Goal: Task Accomplishment & Management: Use online tool/utility

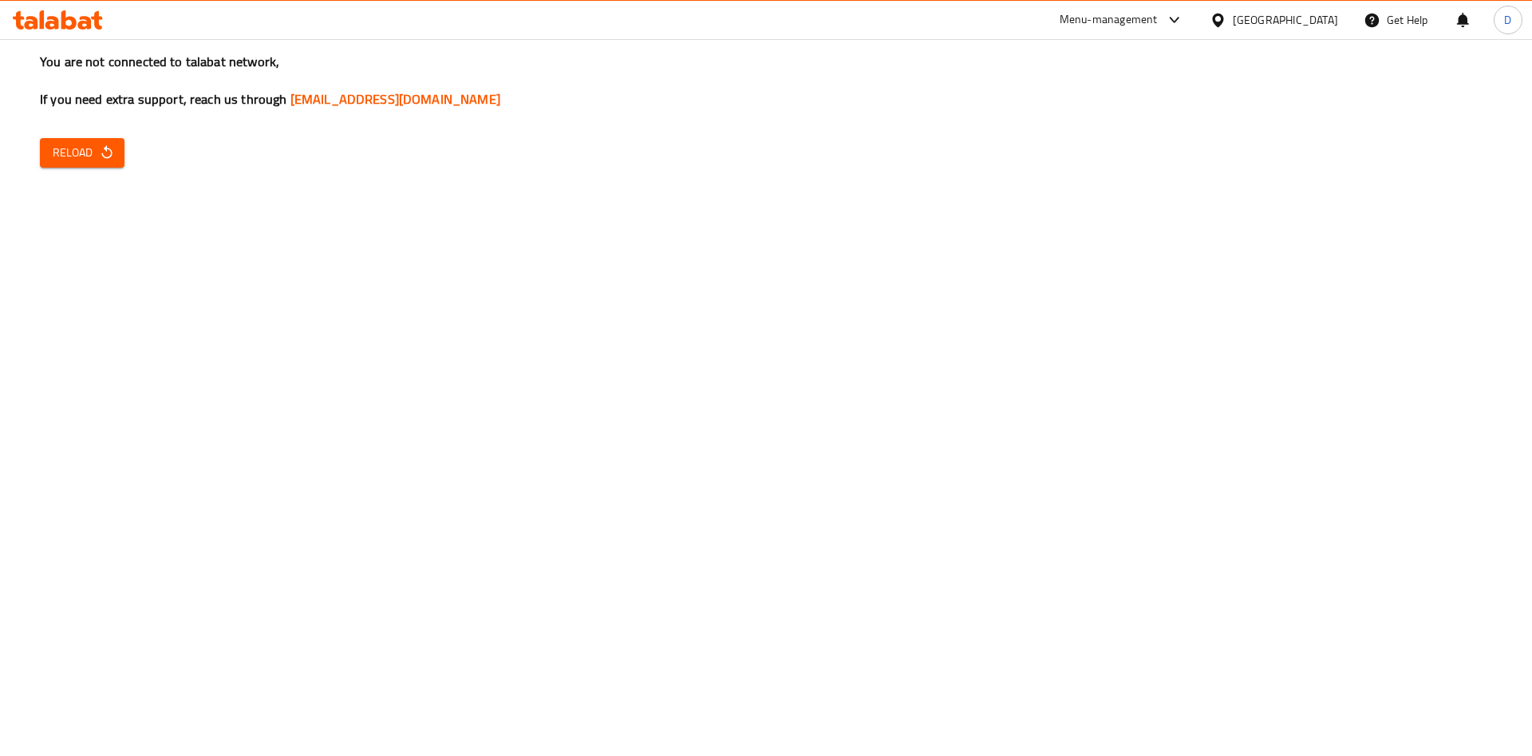
click at [85, 144] on span "Reload" at bounding box center [82, 153] width 59 height 20
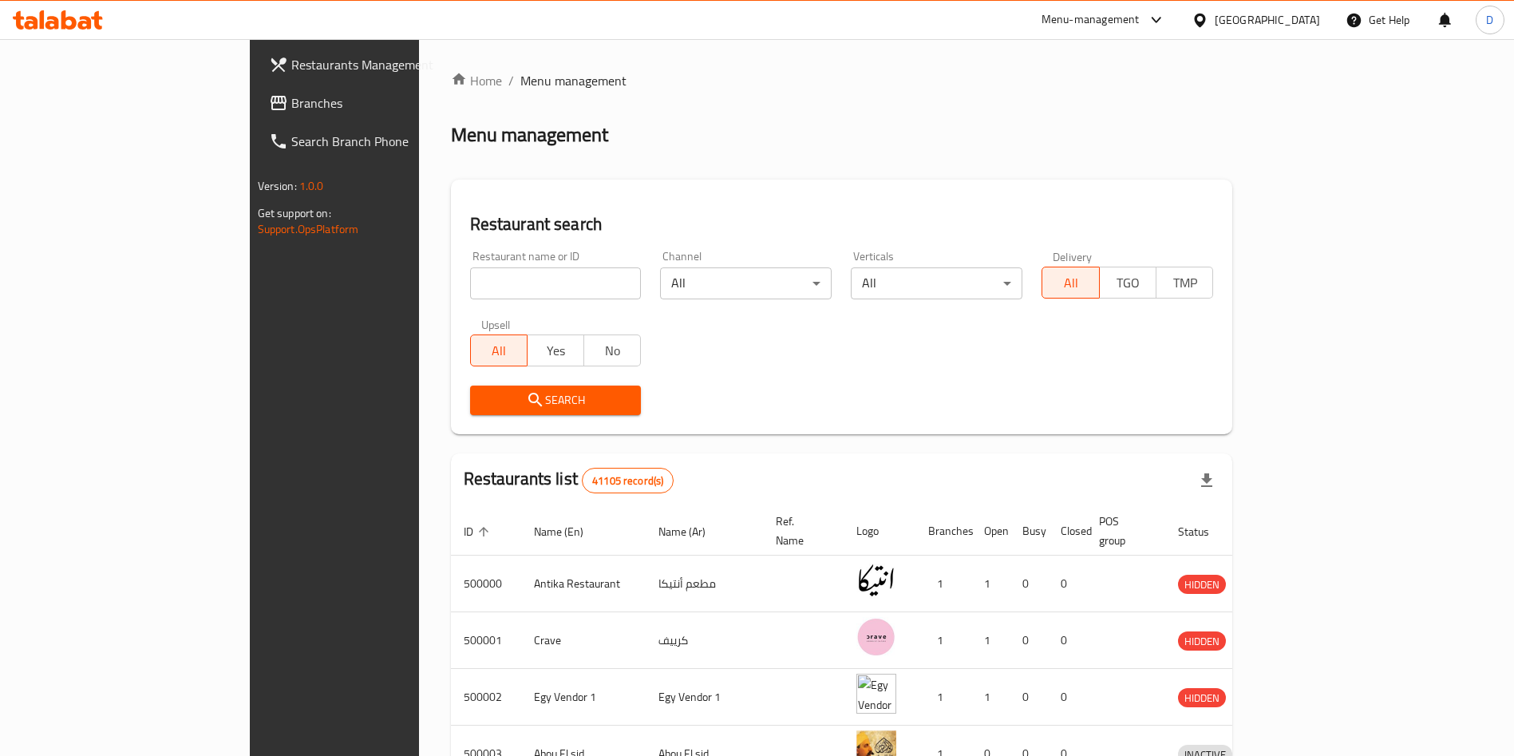
click at [470, 284] on input "search" at bounding box center [556, 283] width 172 height 32
type input "Manchow wok"
click at [503, 400] on span "Search" at bounding box center [556, 400] width 146 height 20
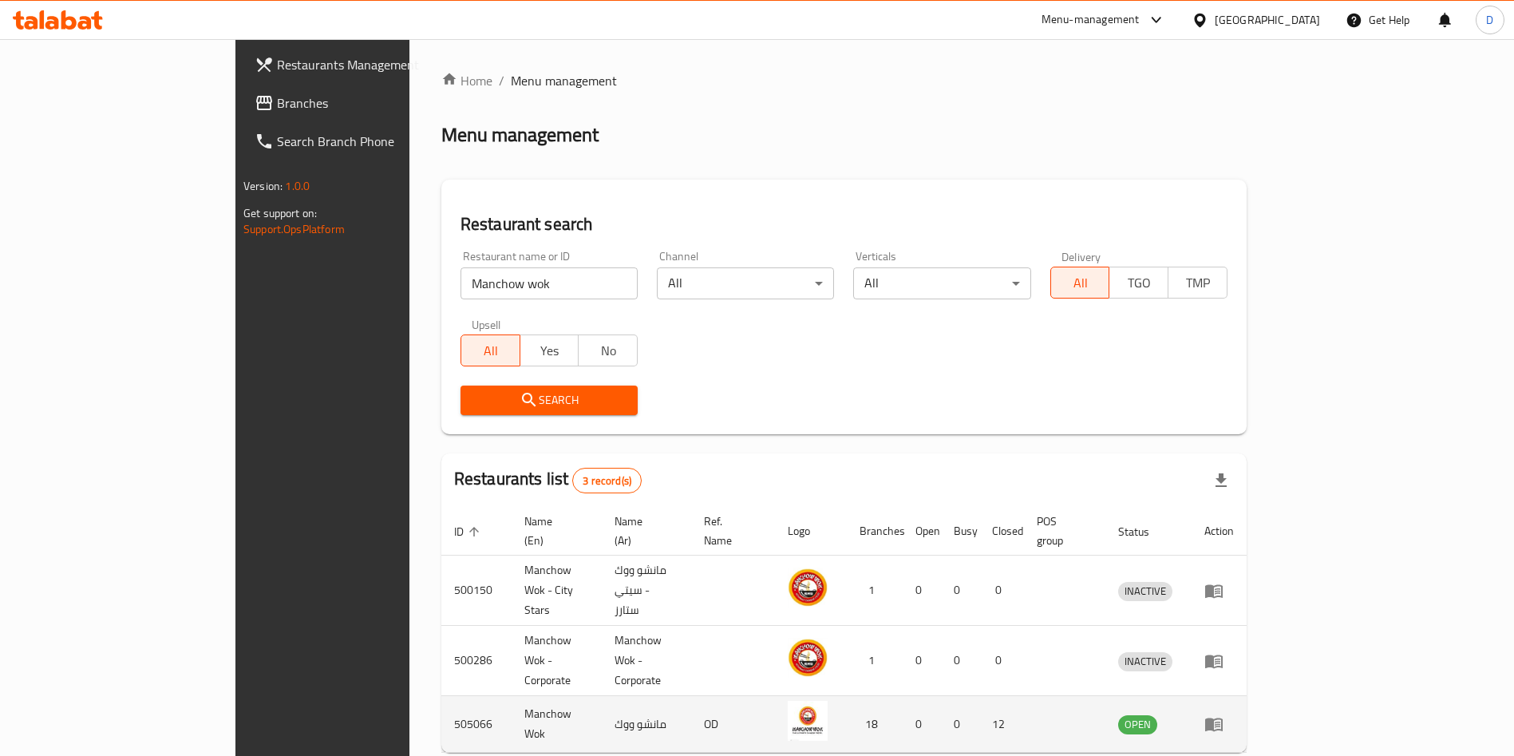
click at [1223, 714] on icon "enhanced table" at bounding box center [1213, 723] width 19 height 19
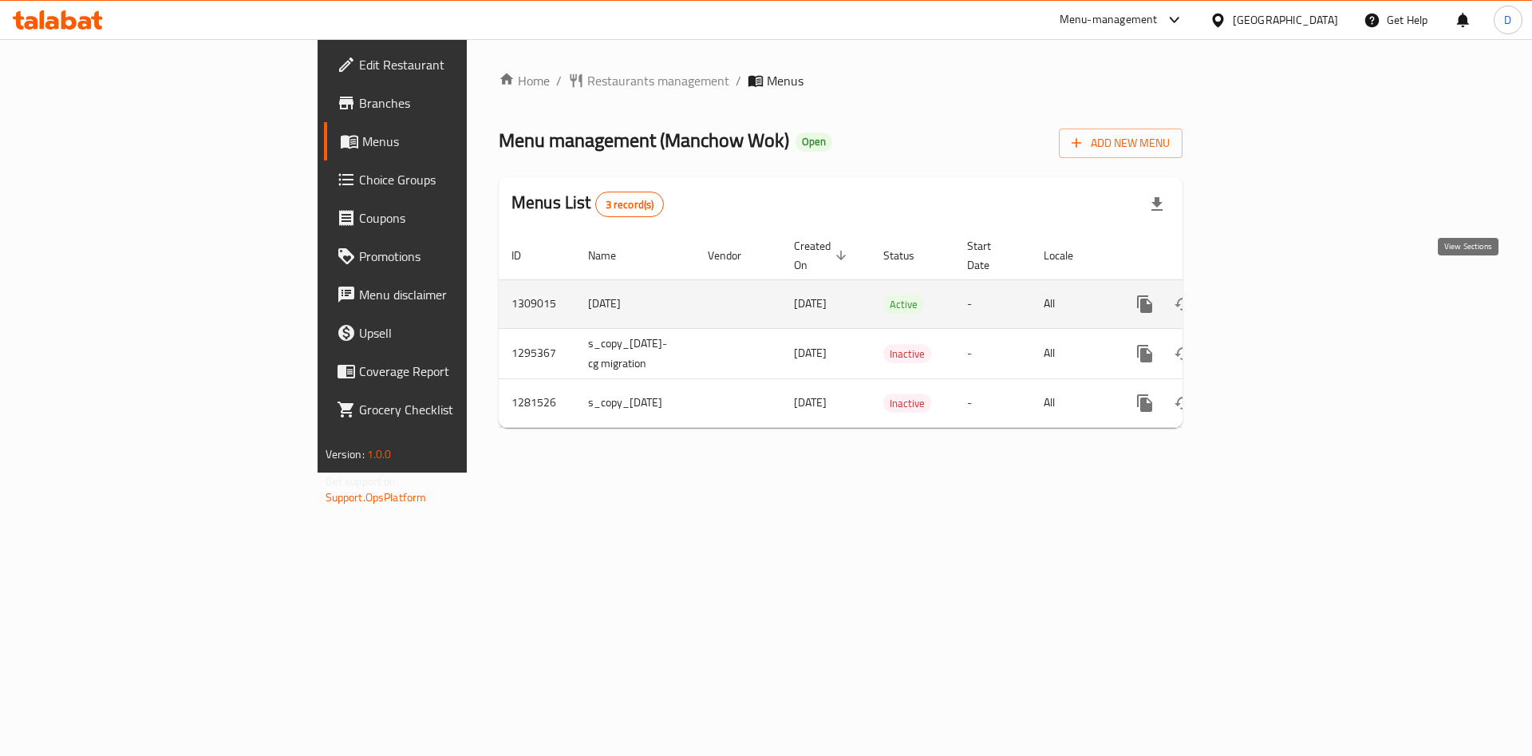
click at [1267, 297] on icon "enhanced table" at bounding box center [1260, 304] width 14 height 14
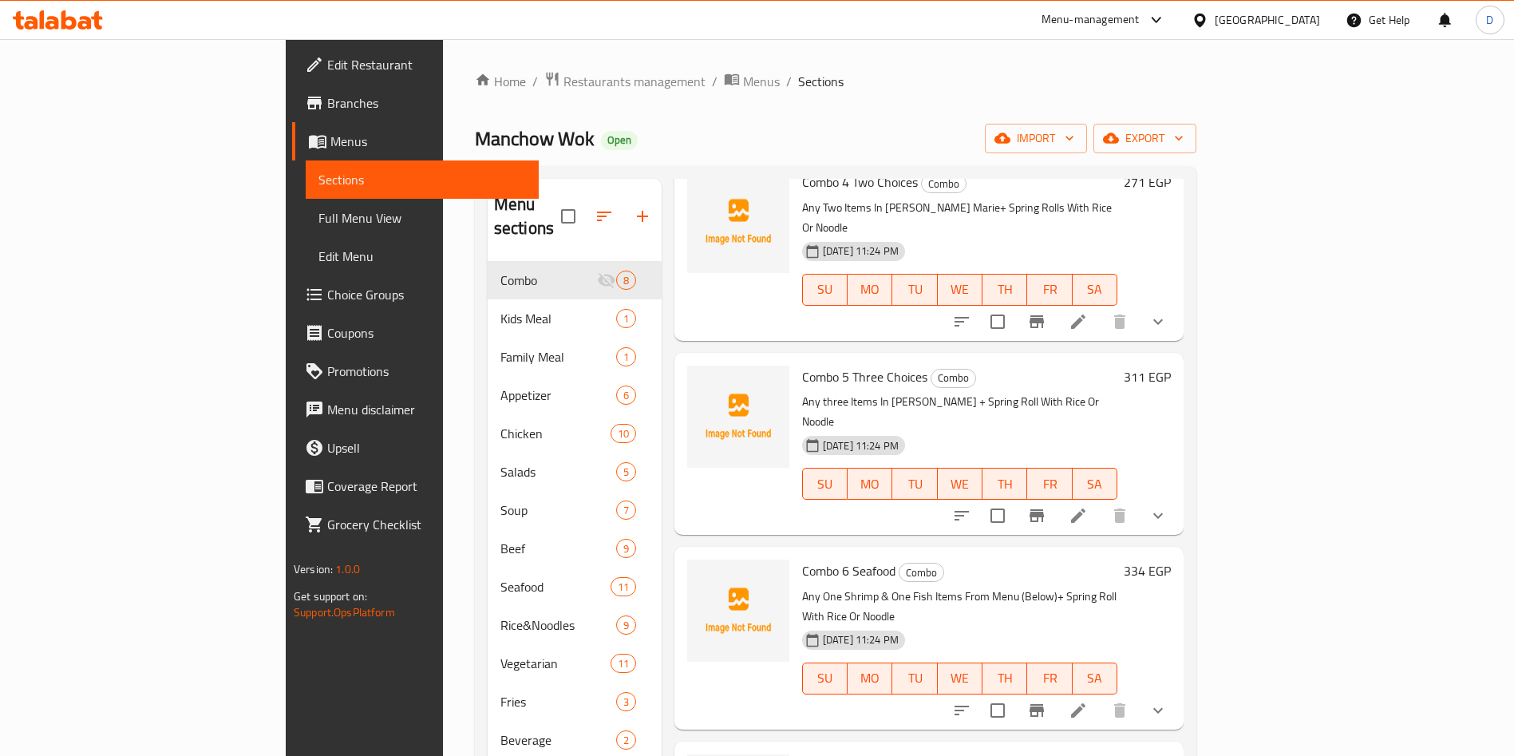
scroll to position [223, 0]
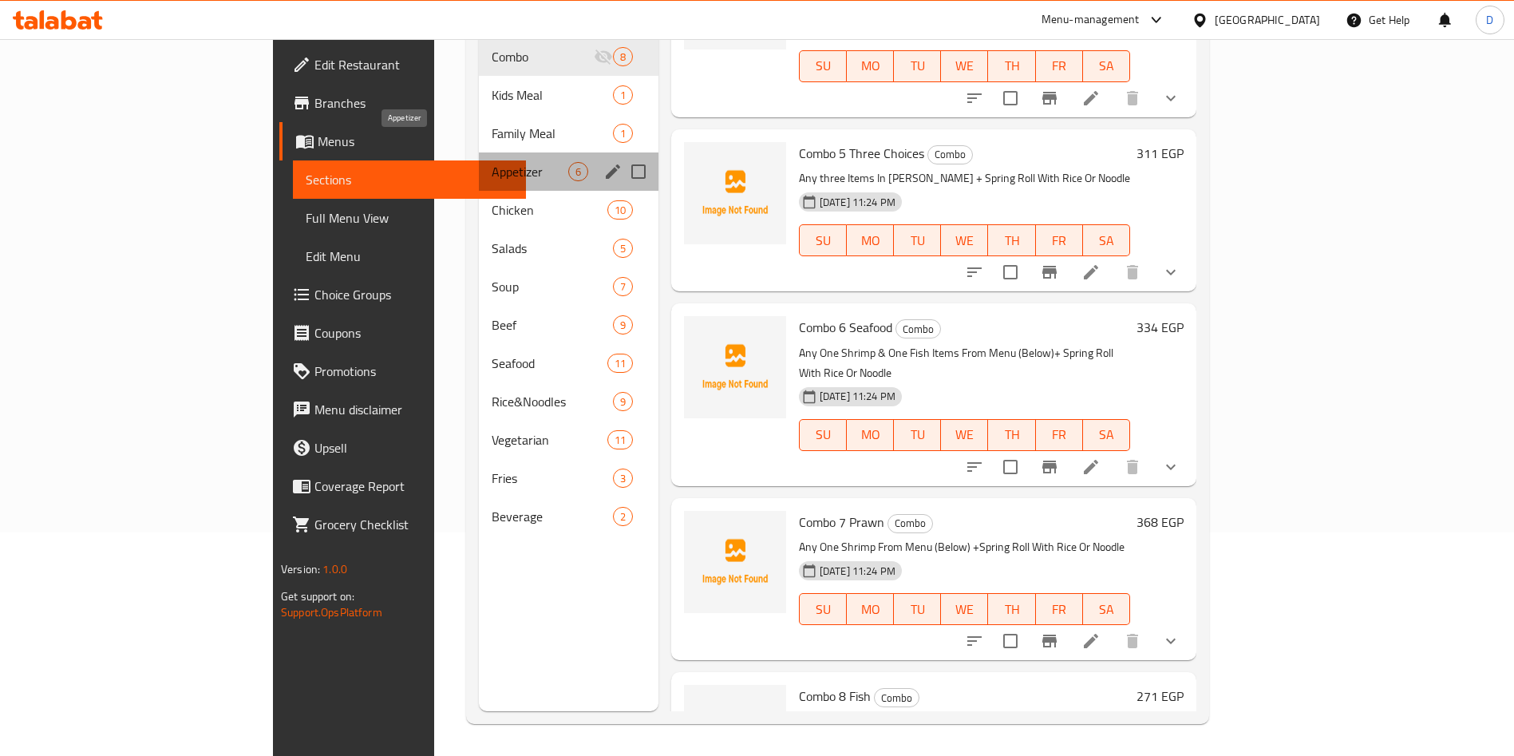
click at [492, 162] on span "Appetizer" at bounding box center [530, 171] width 77 height 19
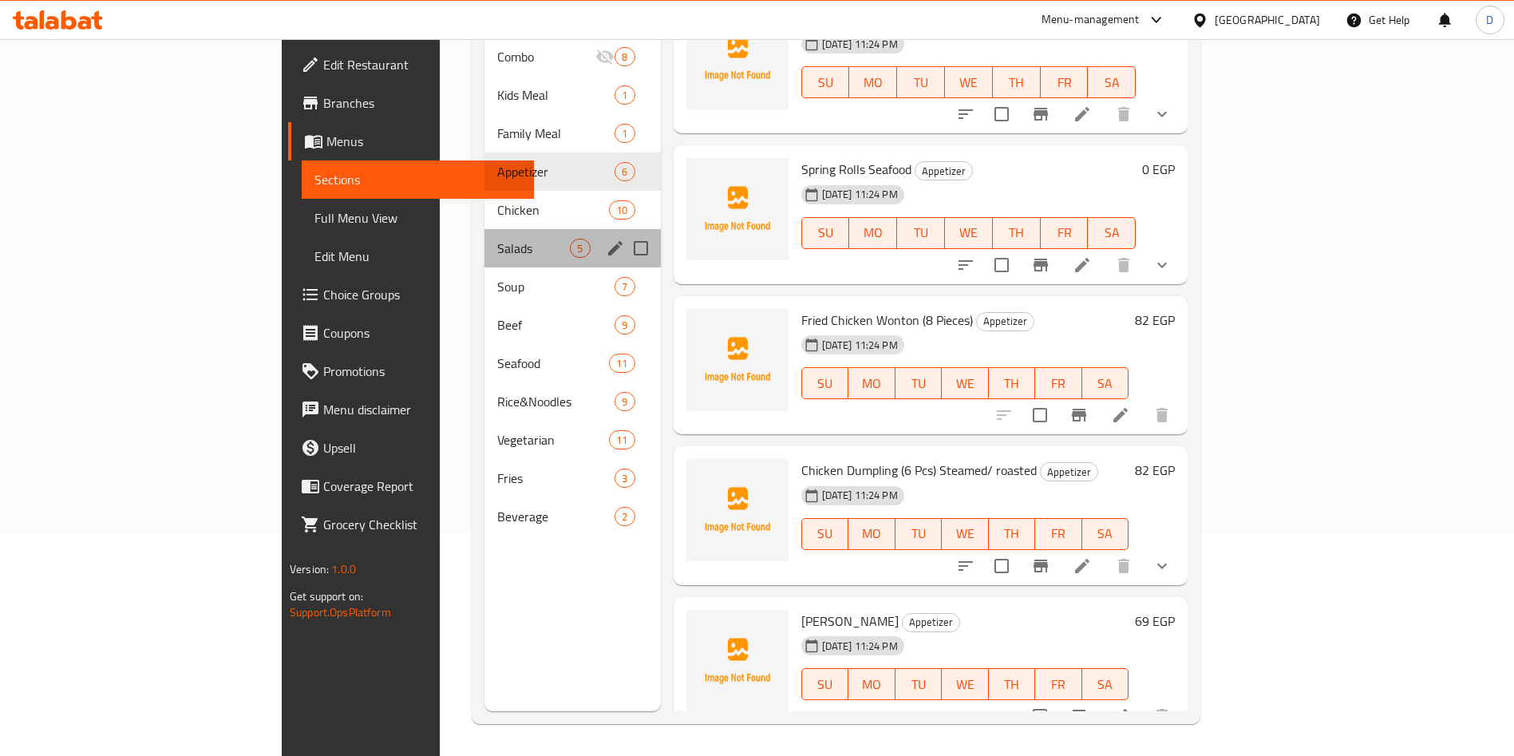
click at [484, 229] on div "Salads 5" at bounding box center [572, 248] width 176 height 38
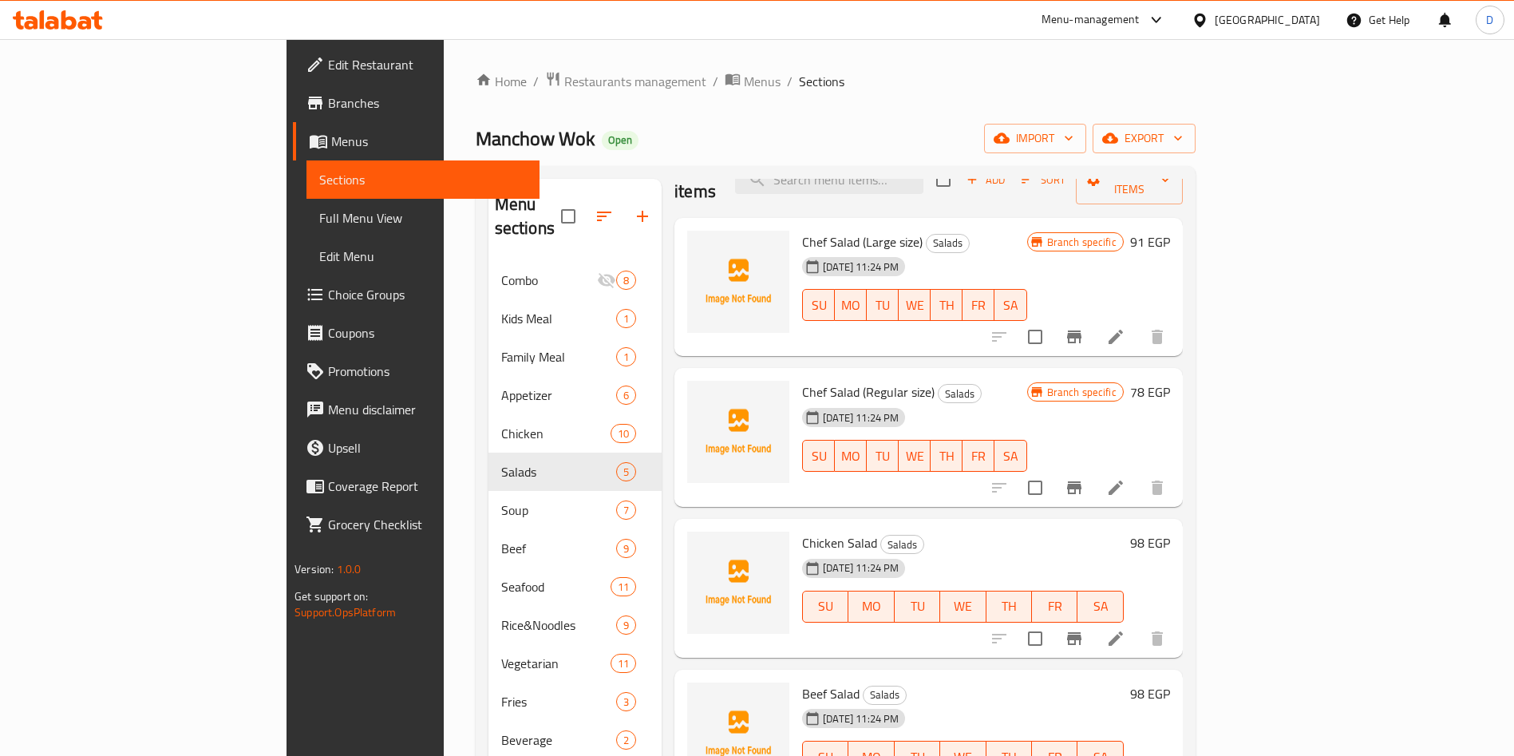
scroll to position [223, 0]
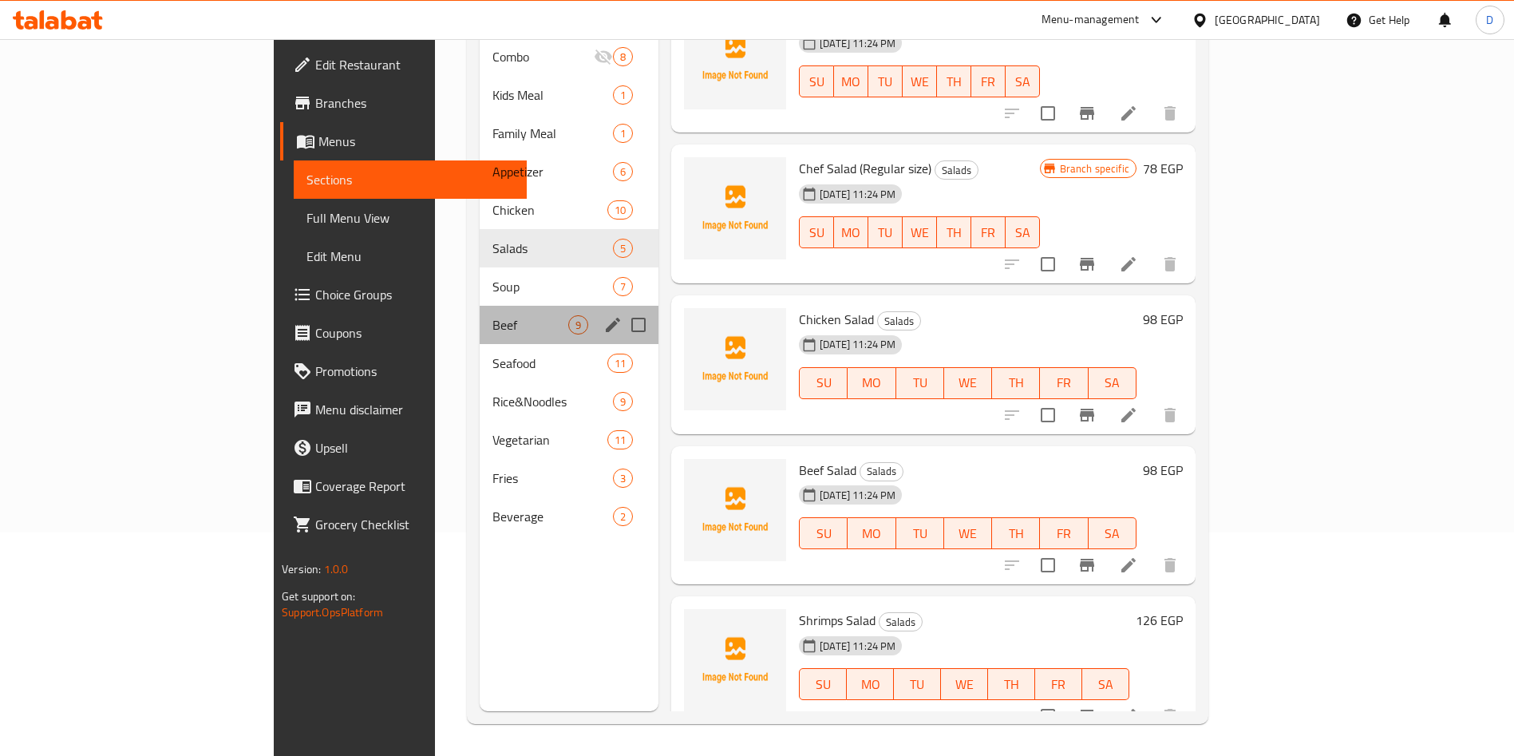
click at [480, 306] on div "Beef 9" at bounding box center [569, 325] width 179 height 38
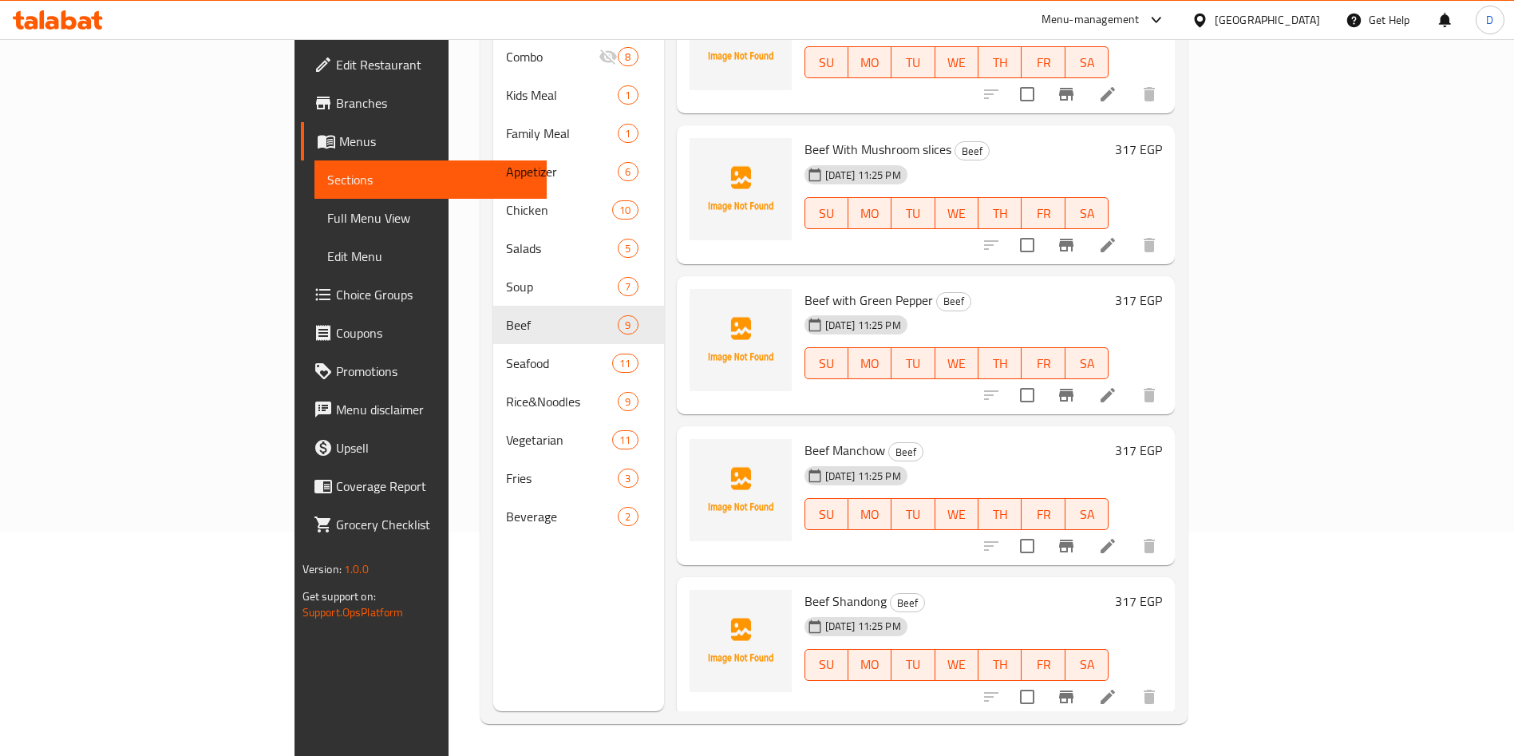
scroll to position [638, 0]
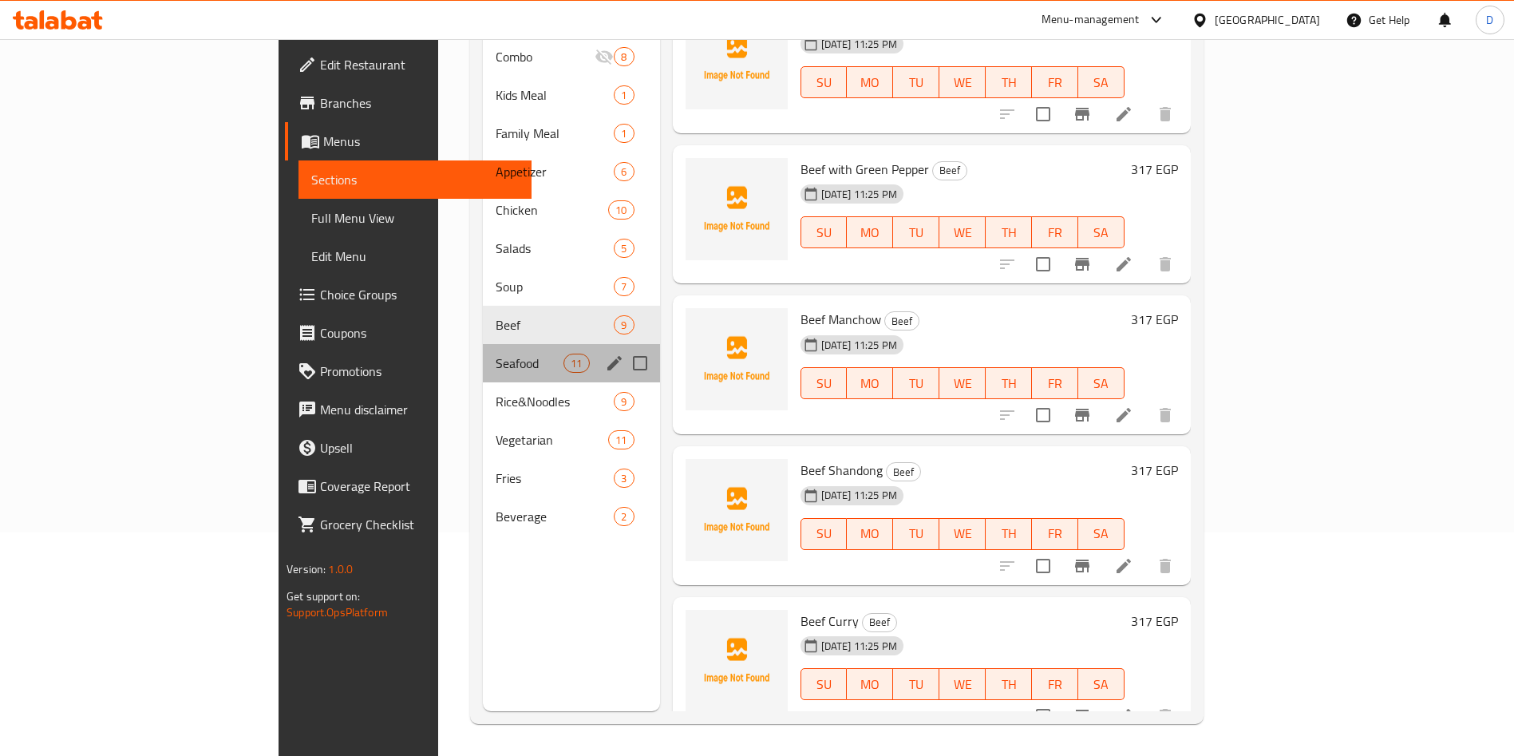
click at [483, 353] on div "Seafood 11" at bounding box center [571, 363] width 177 height 38
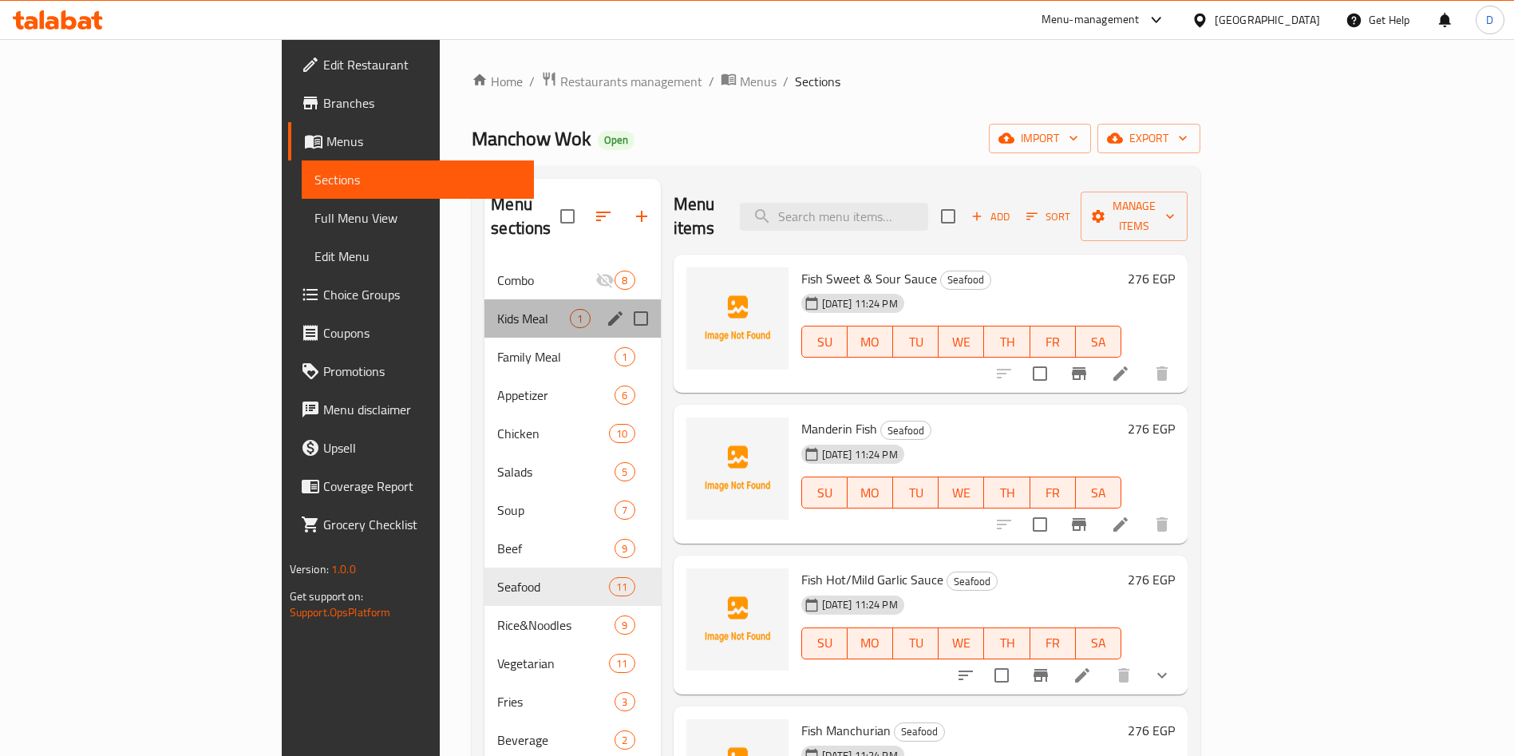
click at [484, 299] on div "Kids Meal 1" at bounding box center [572, 318] width 176 height 38
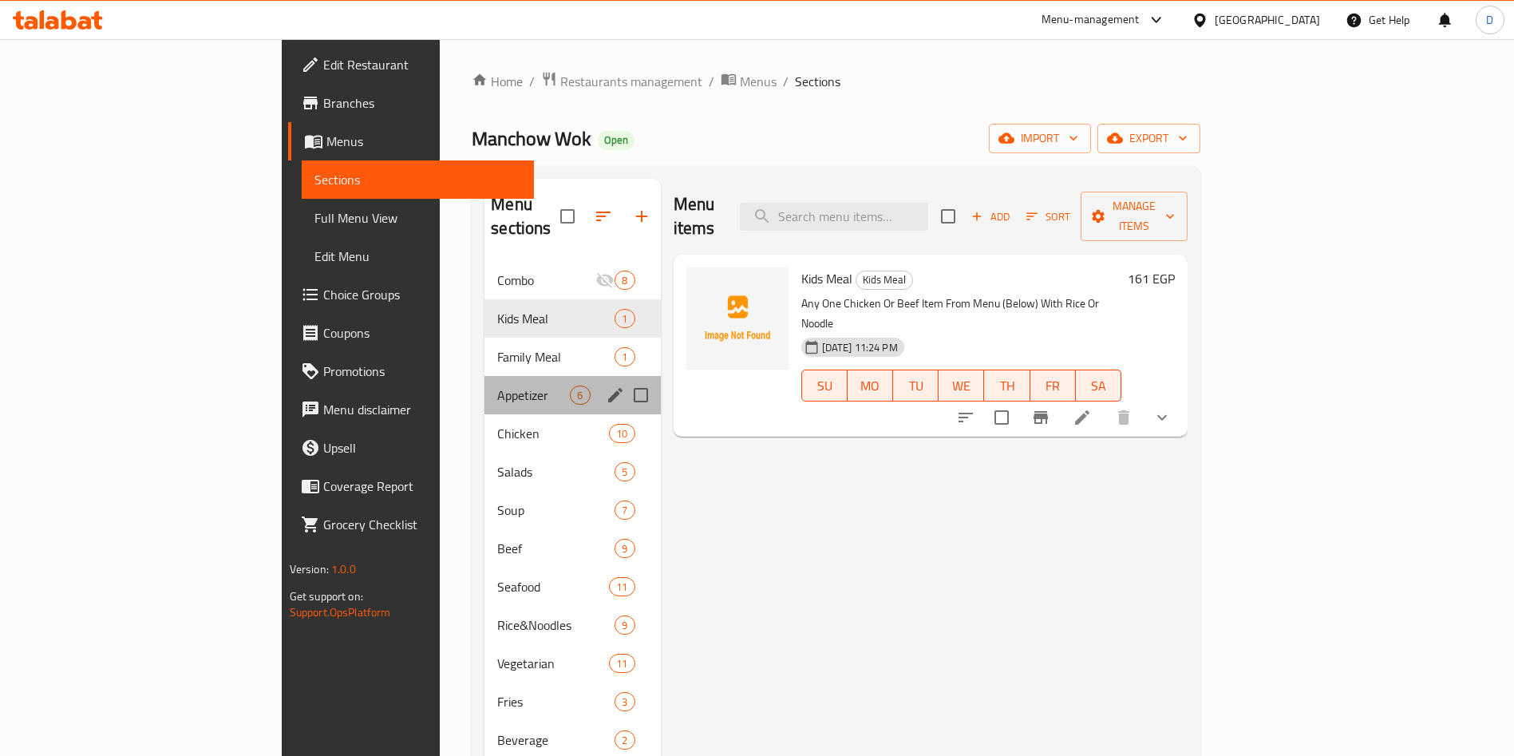
click at [497, 385] on span "Appetizer" at bounding box center [533, 394] width 73 height 19
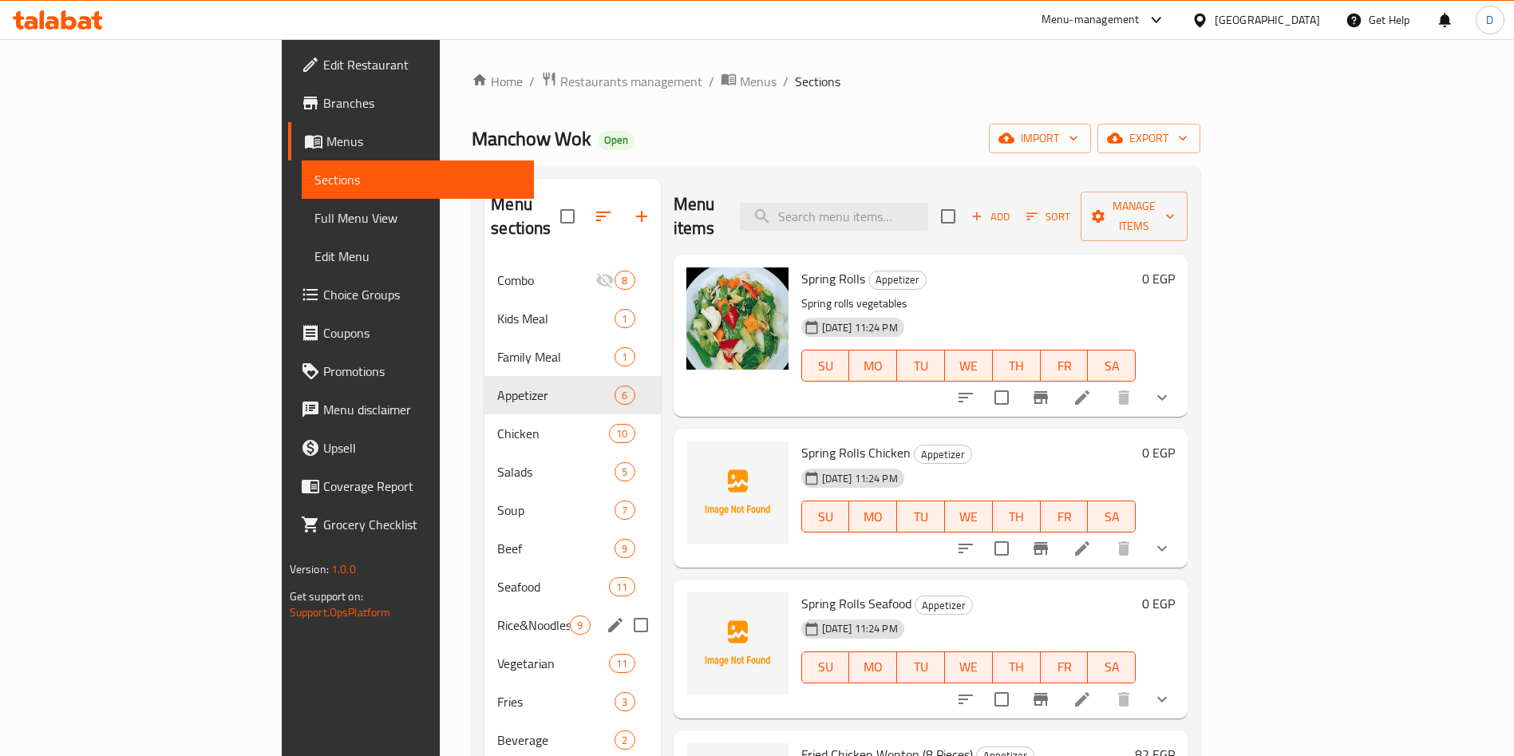
scroll to position [223, 0]
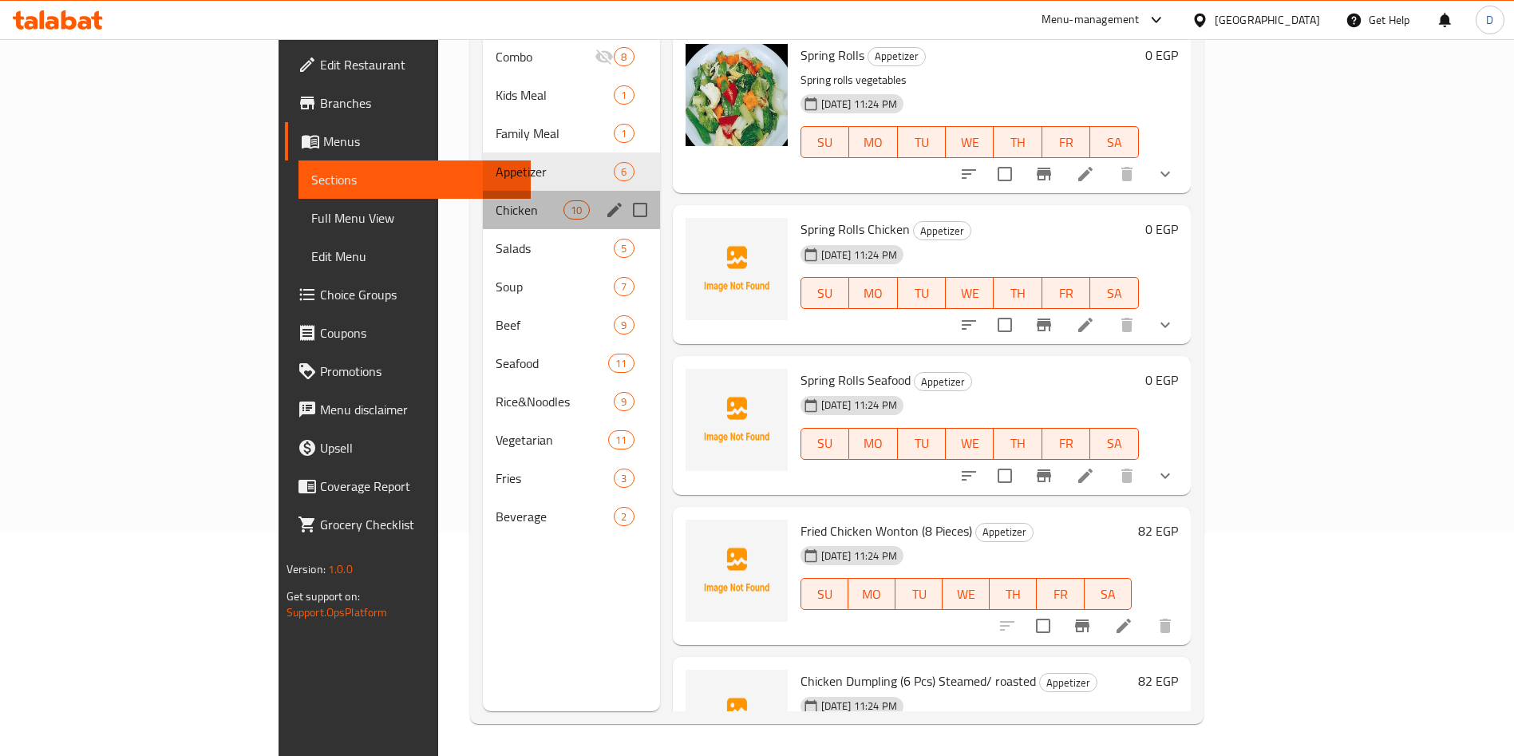
click at [483, 200] on div "Chicken 10" at bounding box center [571, 210] width 177 height 38
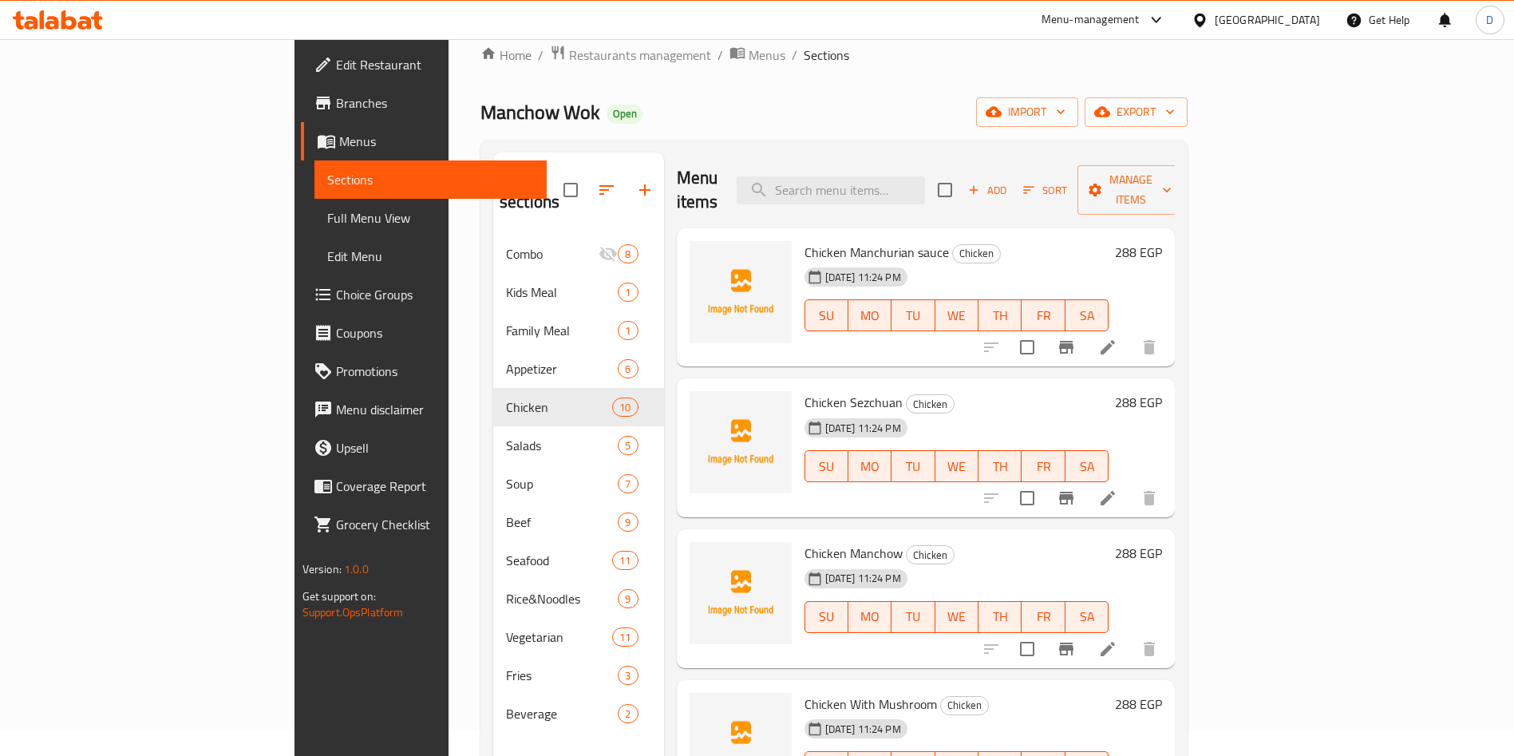
scroll to position [25, 0]
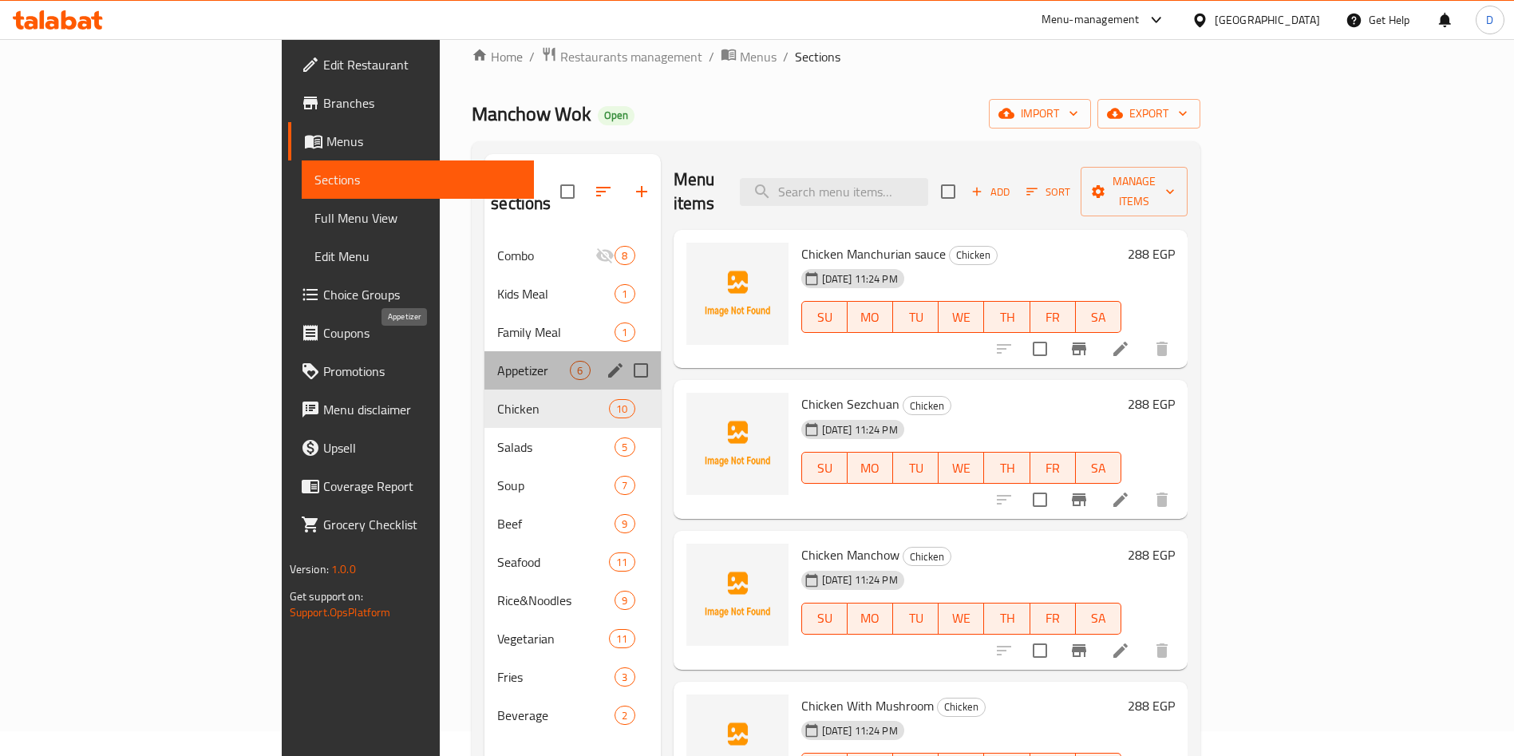
click at [497, 361] on span "Appetizer" at bounding box center [533, 370] width 73 height 19
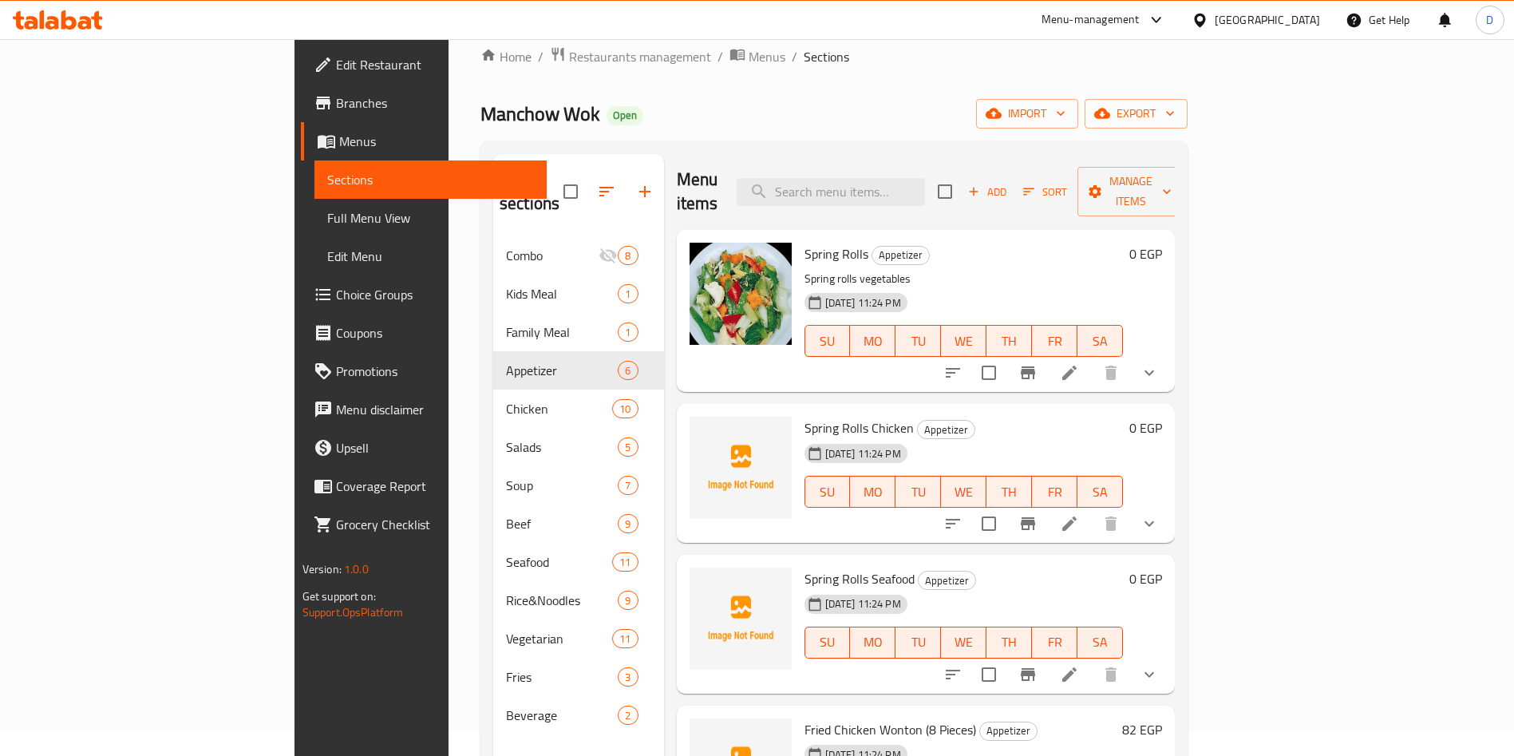
scroll to position [211, 0]
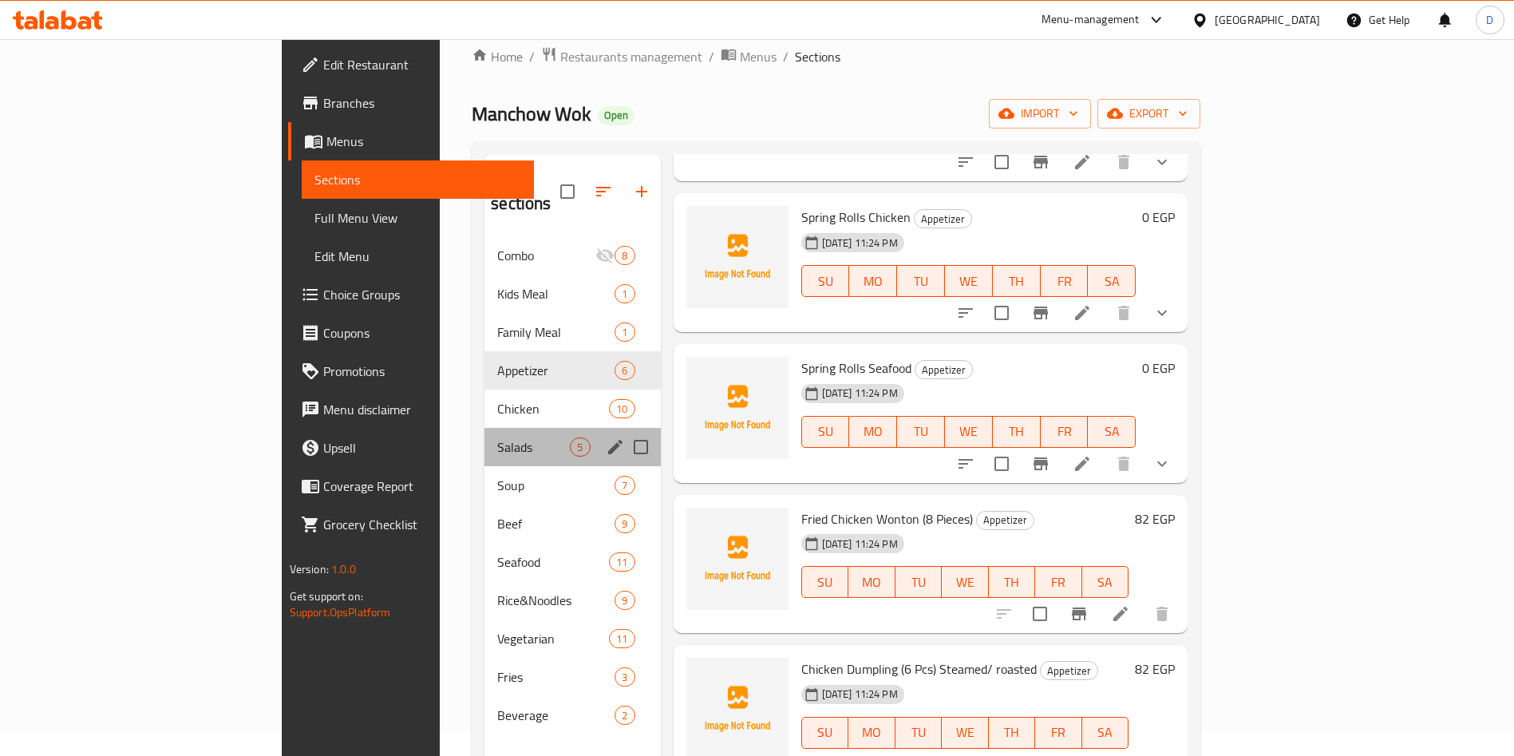
click at [484, 428] on div "Salads 5" at bounding box center [572, 447] width 176 height 38
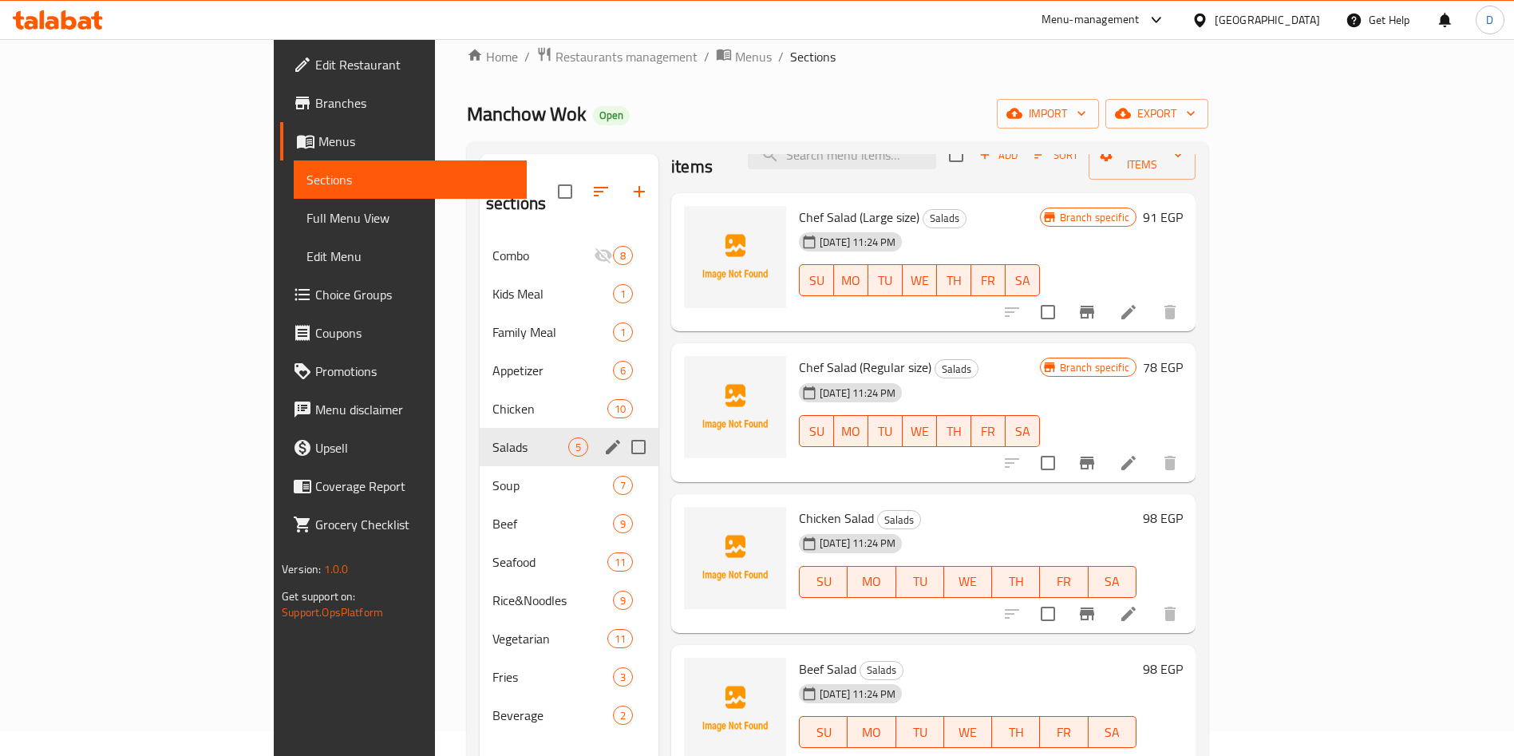
scroll to position [223, 0]
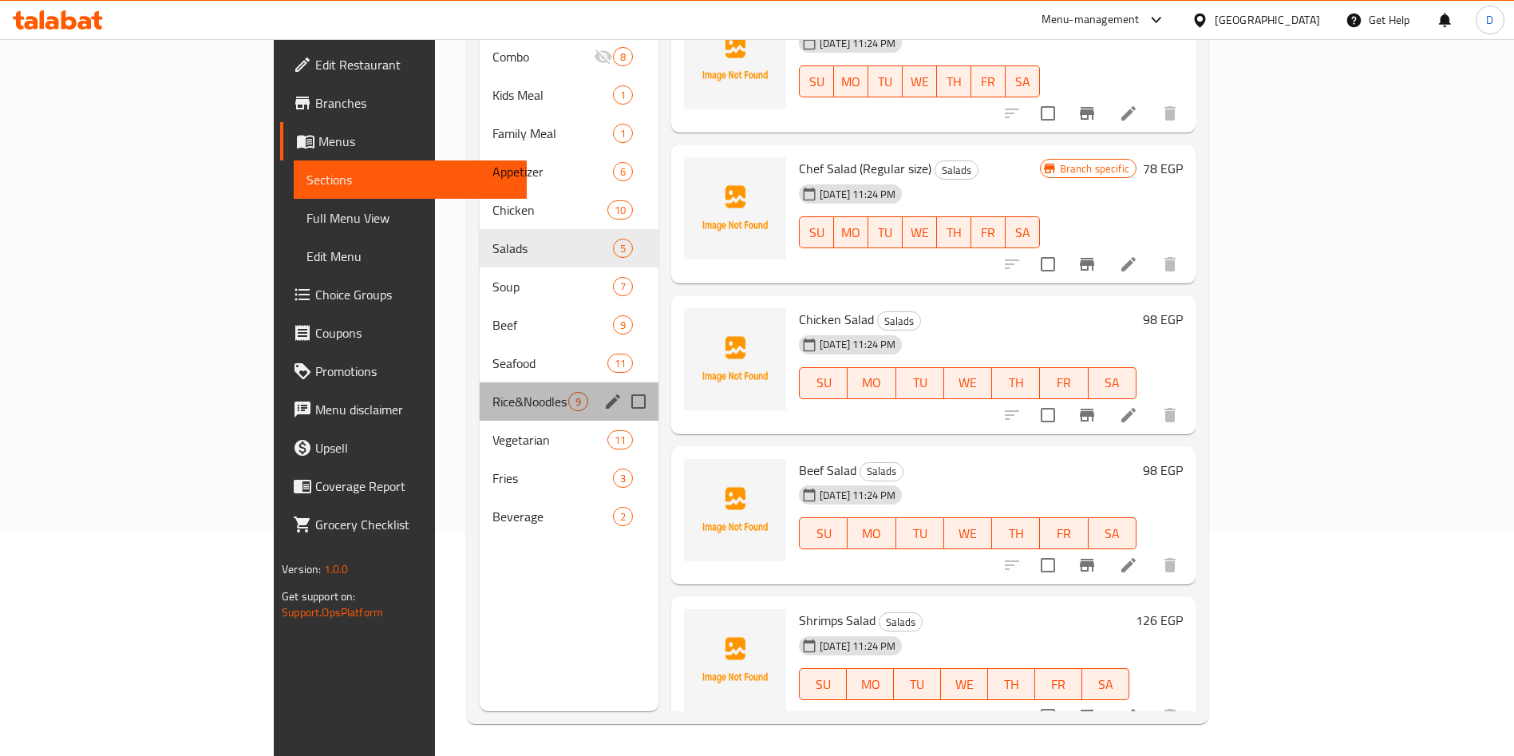
click at [480, 382] on div "Rice&Noodles 9" at bounding box center [569, 401] width 179 height 38
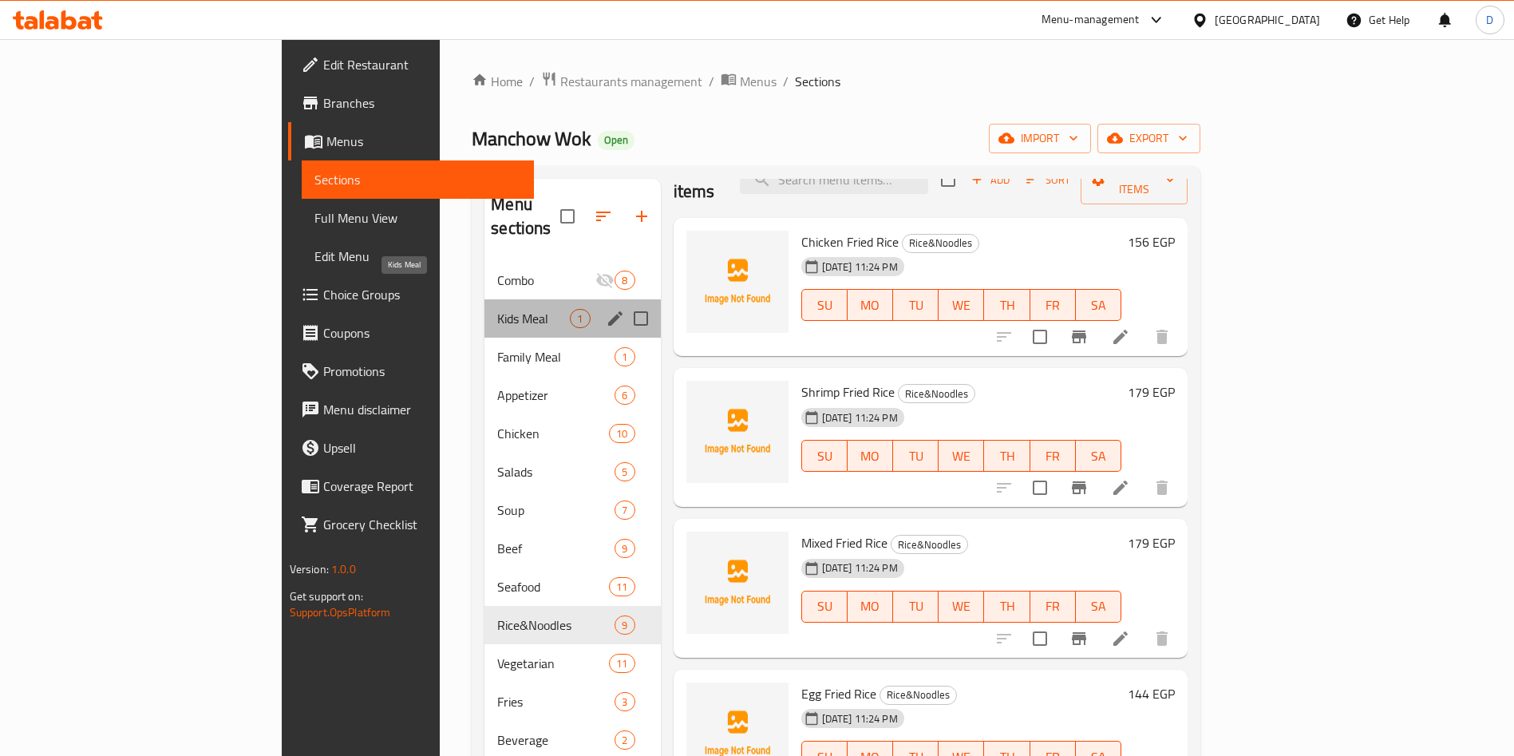
click at [497, 309] on span "Kids Meal" at bounding box center [533, 318] width 73 height 19
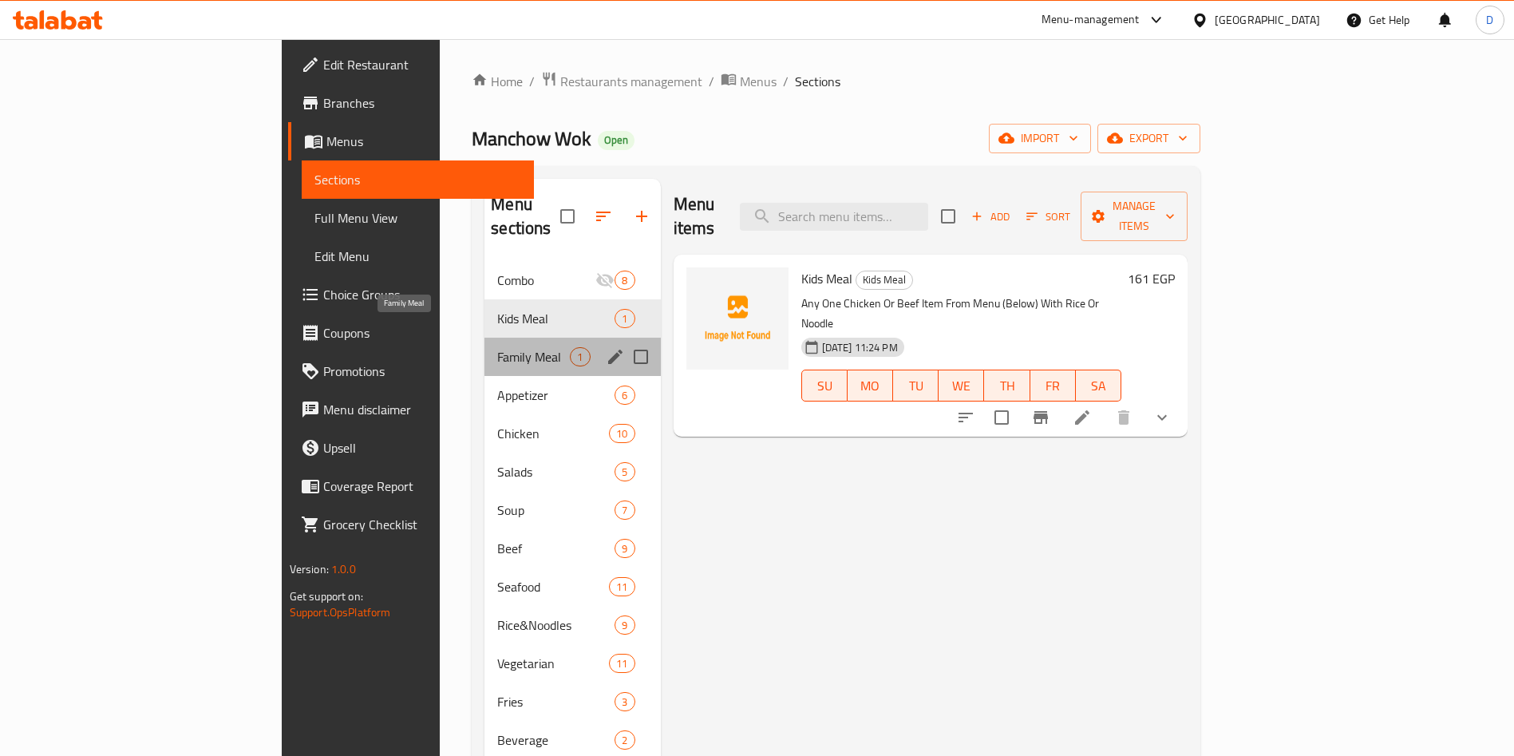
click at [497, 347] on span "Family Meal" at bounding box center [533, 356] width 73 height 19
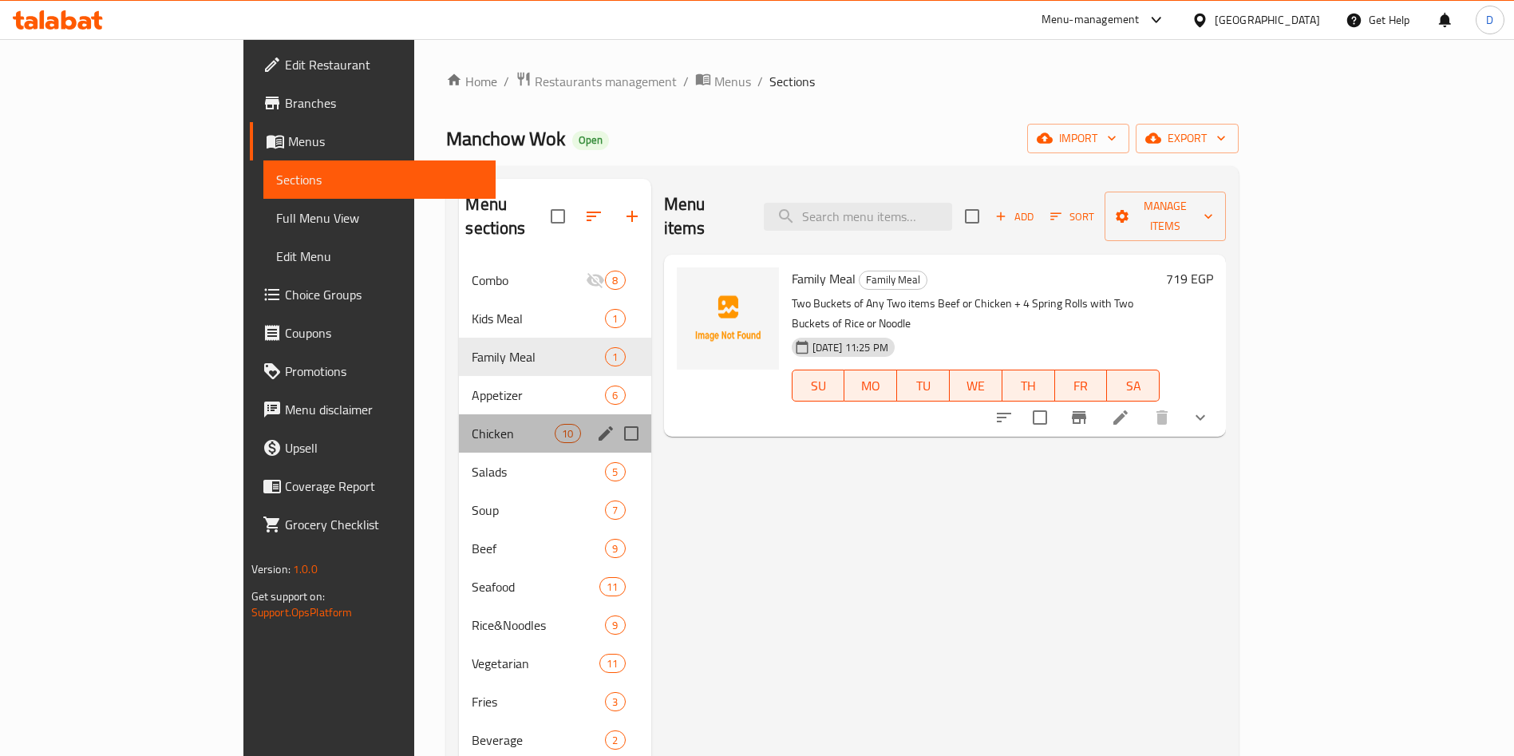
click at [459, 414] on div "Chicken 10" at bounding box center [555, 433] width 192 height 38
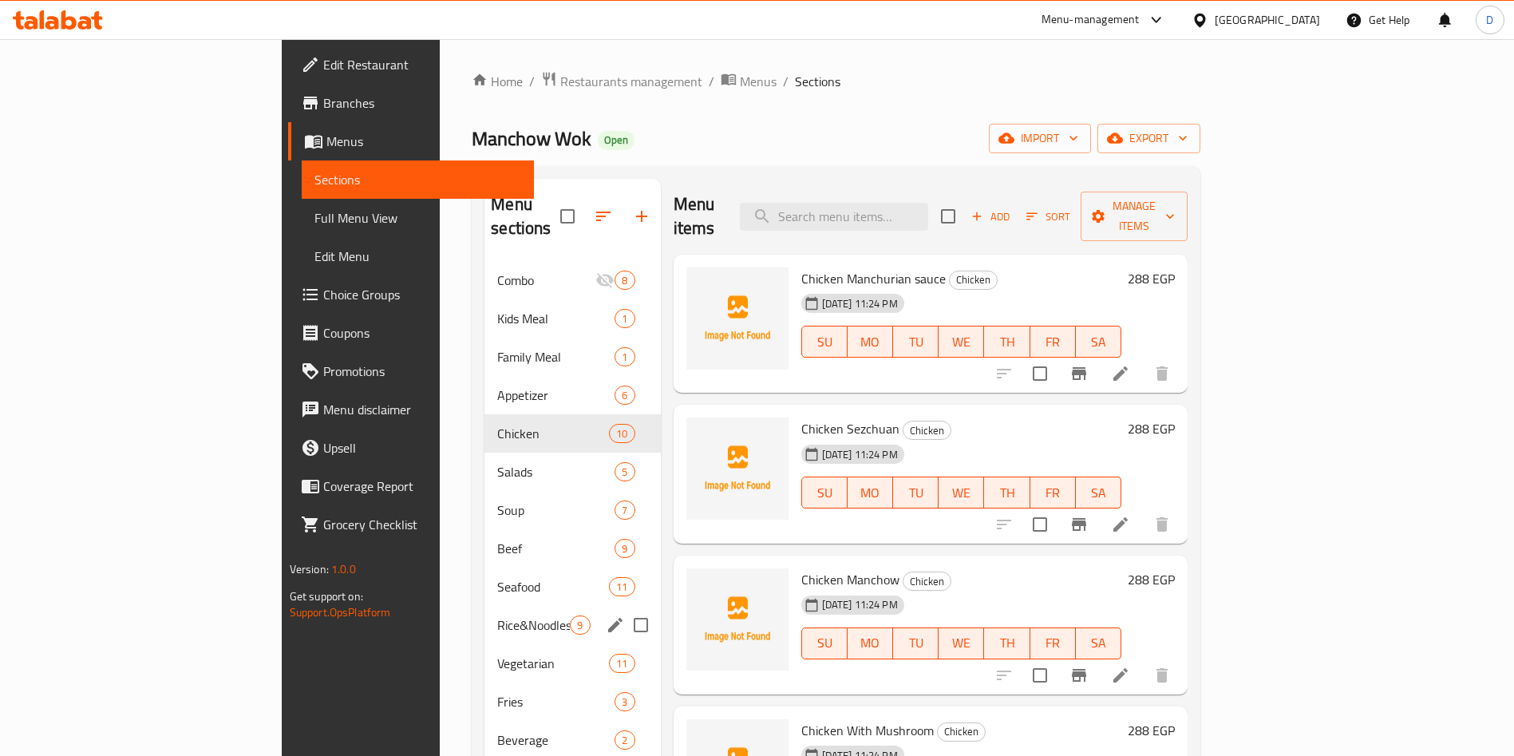
scroll to position [223, 0]
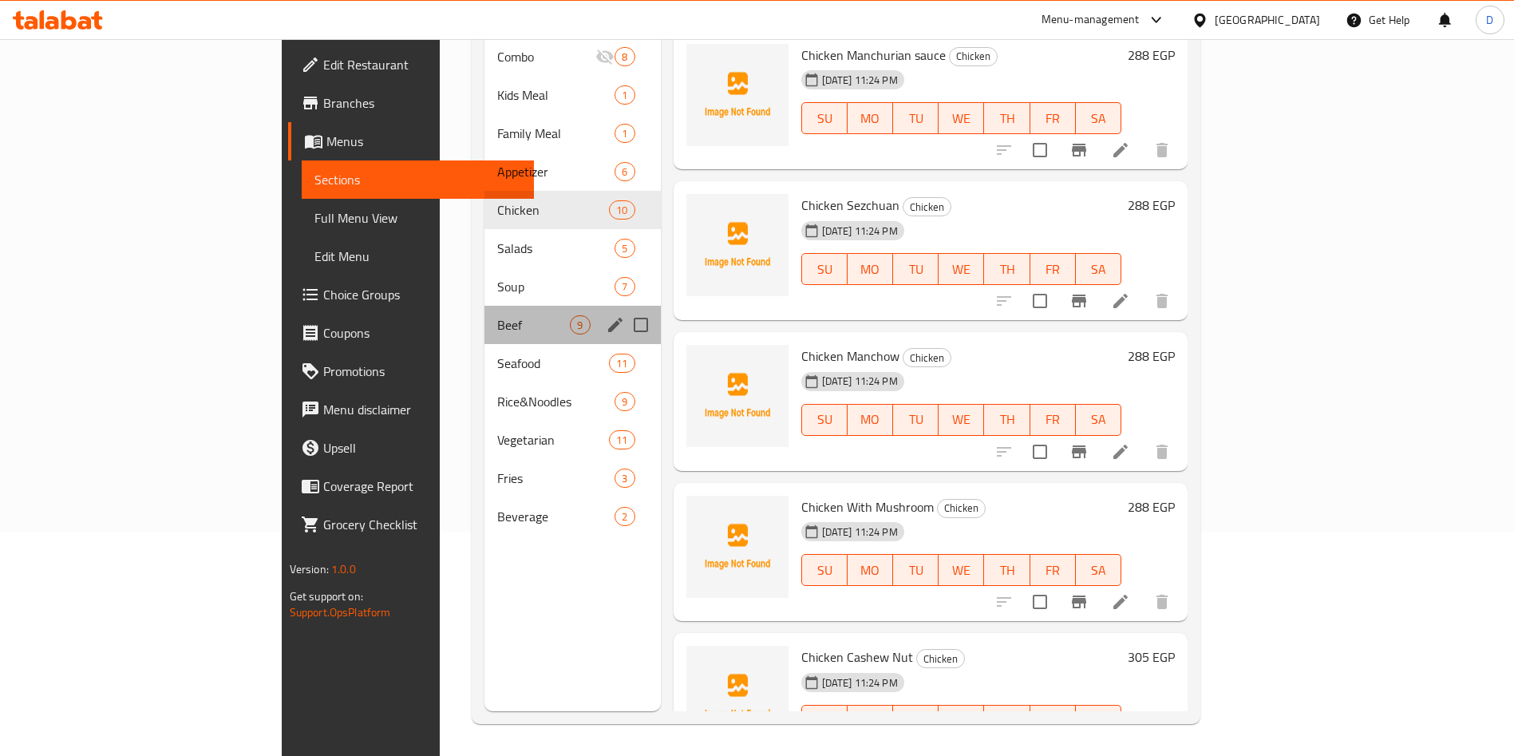
click at [484, 313] on div "Beef 9" at bounding box center [572, 325] width 176 height 38
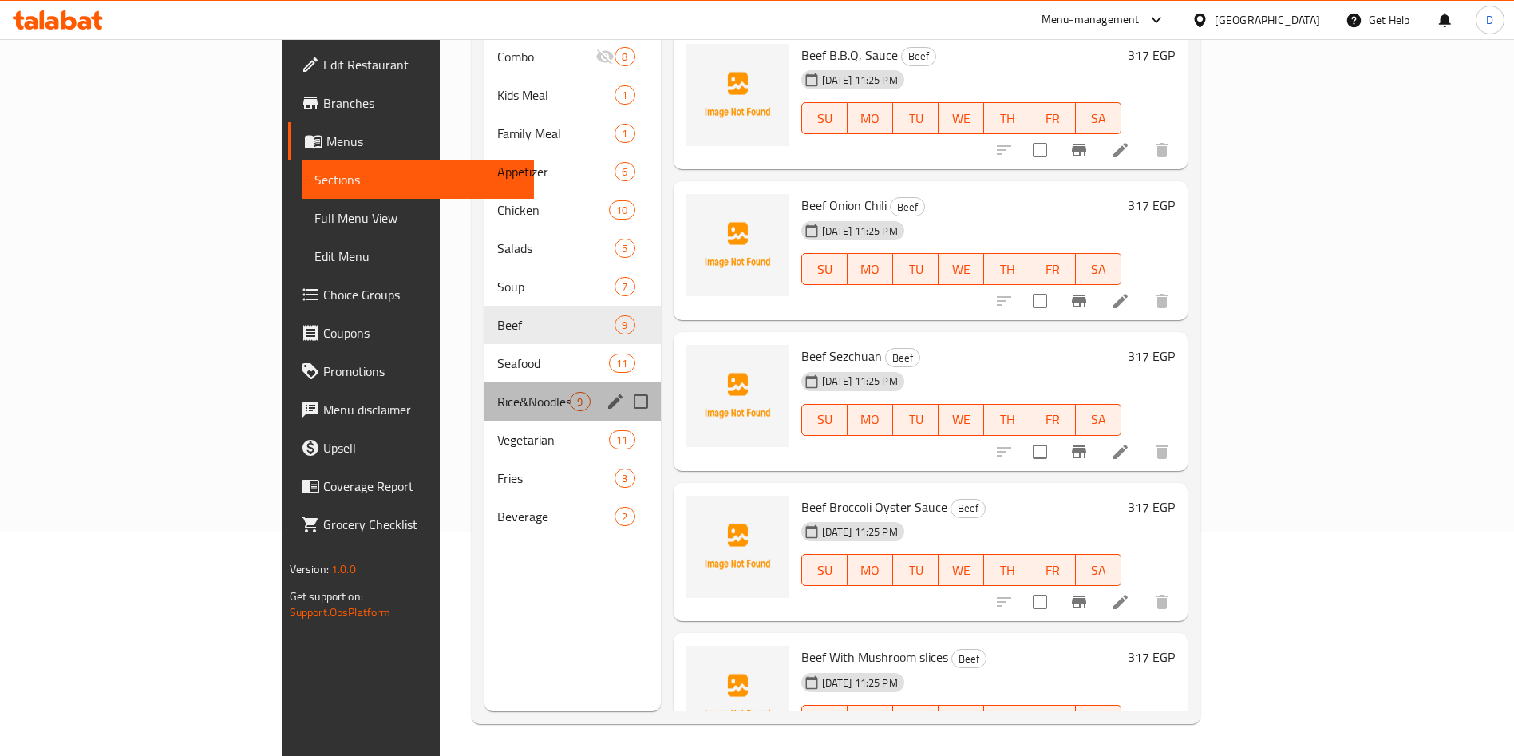
click at [484, 382] on div "Rice&Noodles 9" at bounding box center [572, 401] width 176 height 38
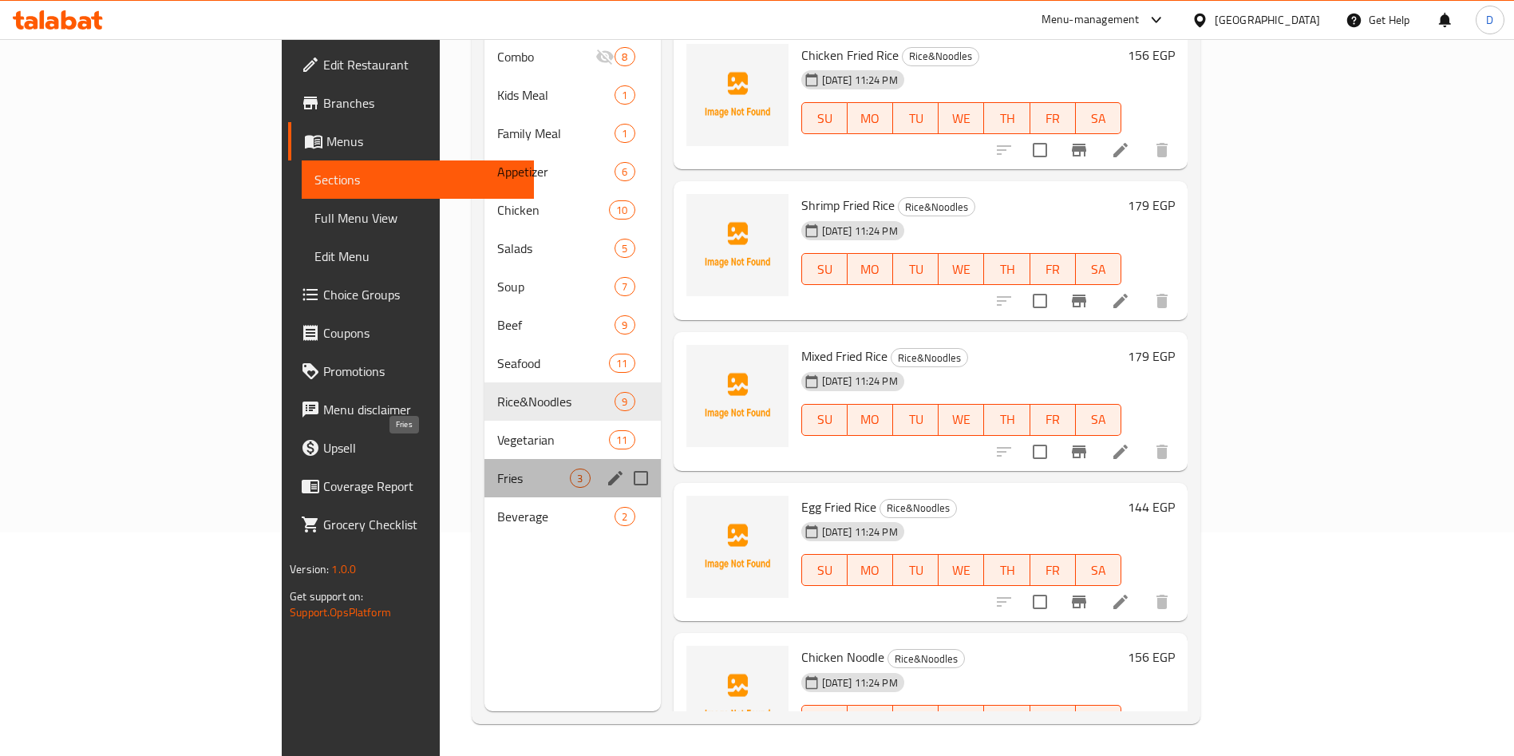
click at [497, 468] on span "Fries" at bounding box center [533, 477] width 73 height 19
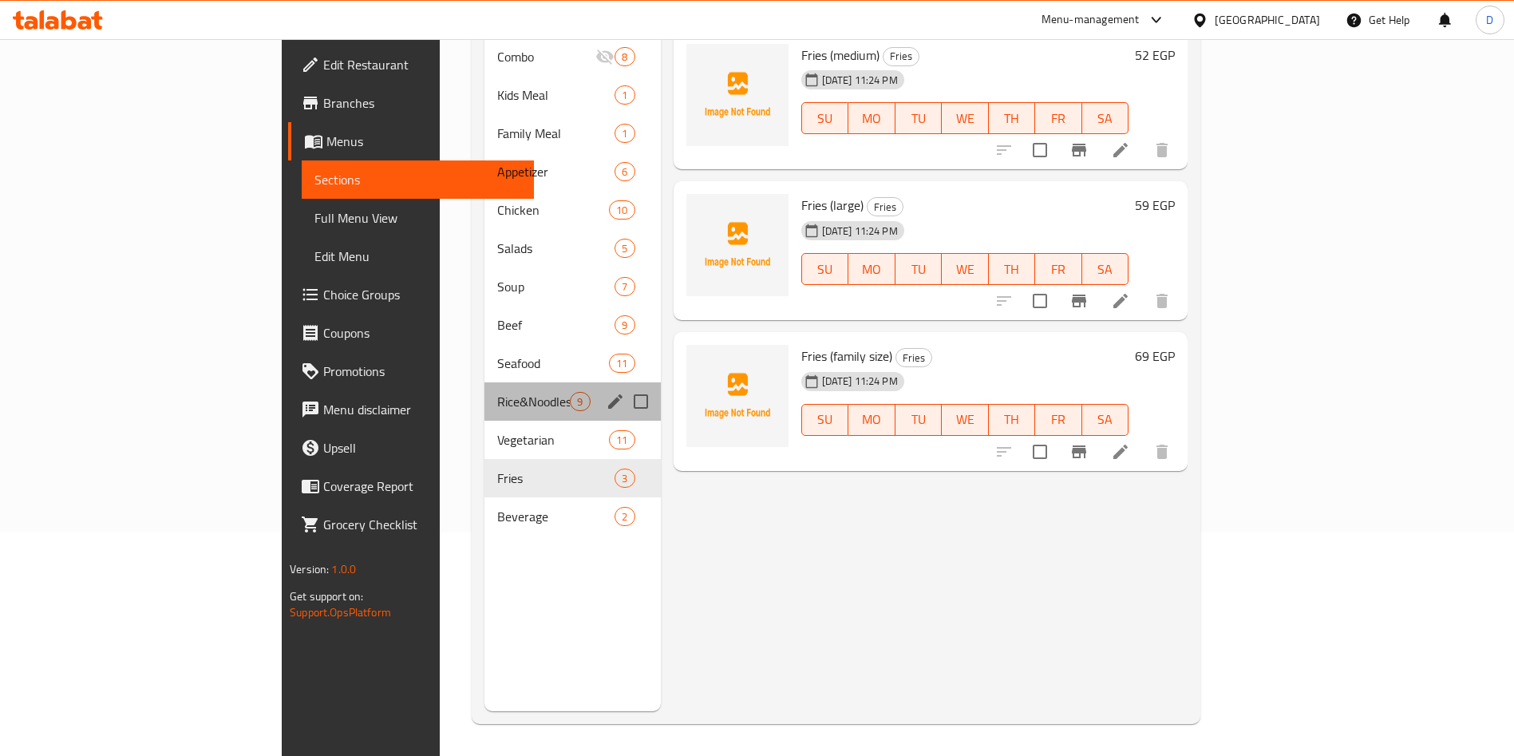
click at [484, 382] on div "Rice&Noodles 9" at bounding box center [572, 401] width 176 height 38
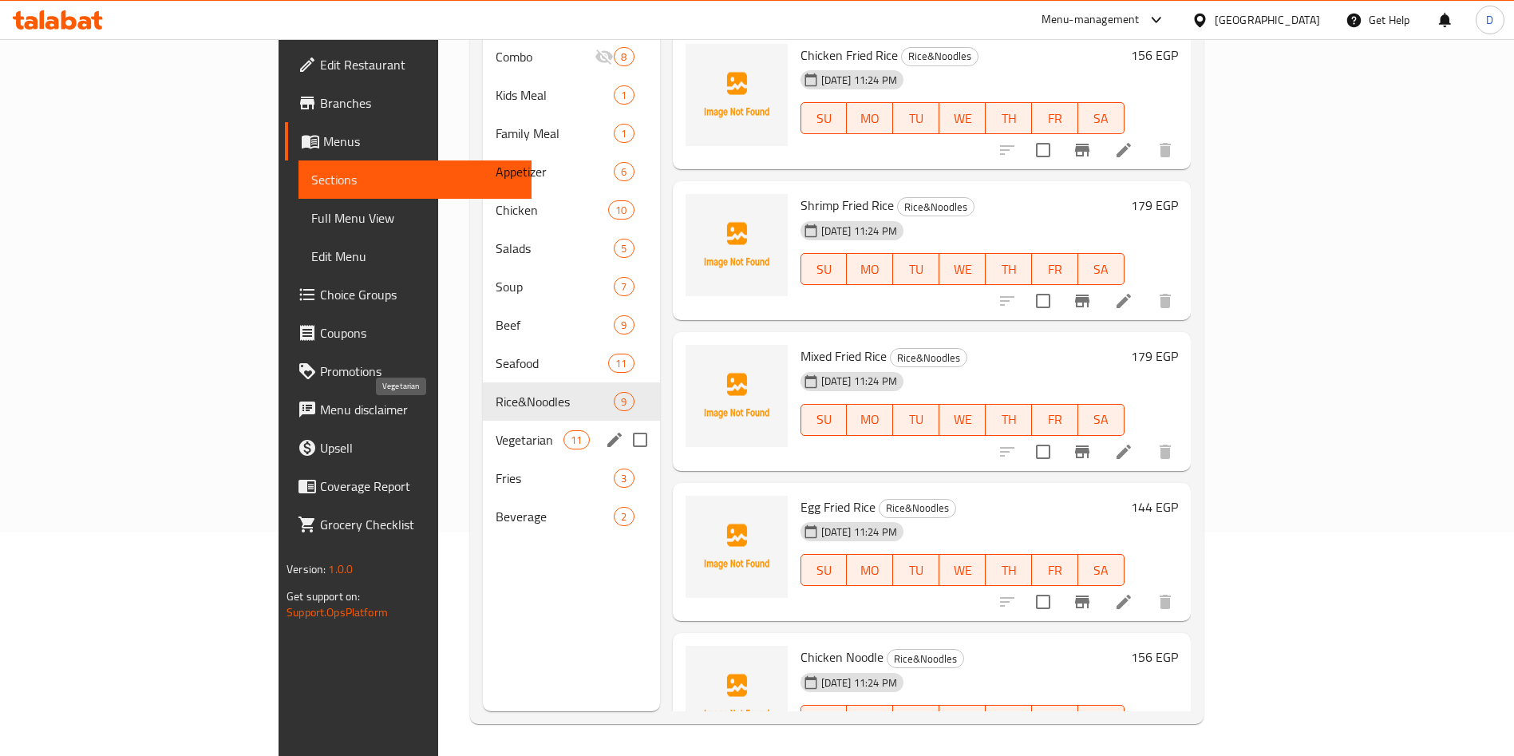
click at [496, 430] on span "Vegetarian" at bounding box center [530, 439] width 68 height 19
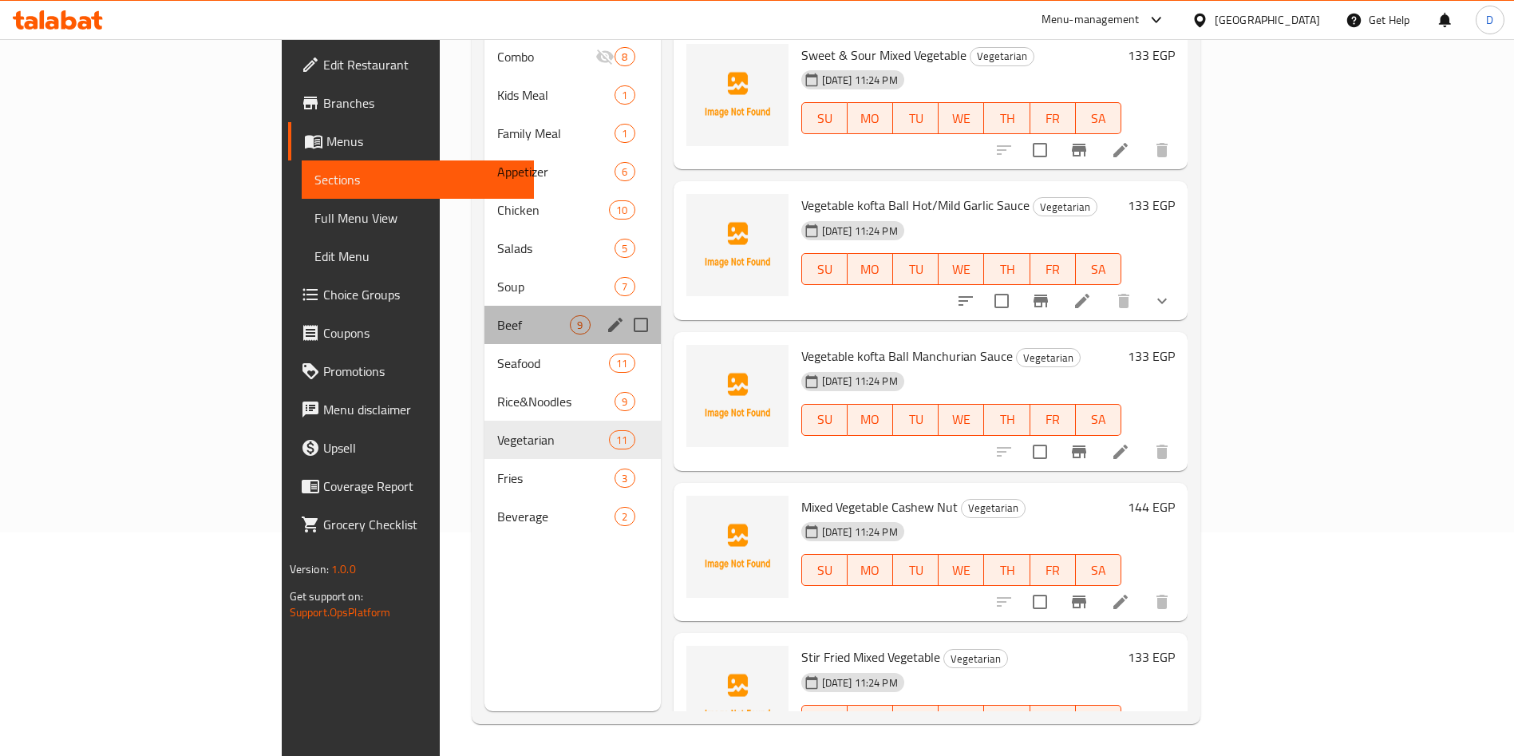
click at [484, 306] on div "Beef 9" at bounding box center [572, 325] width 176 height 38
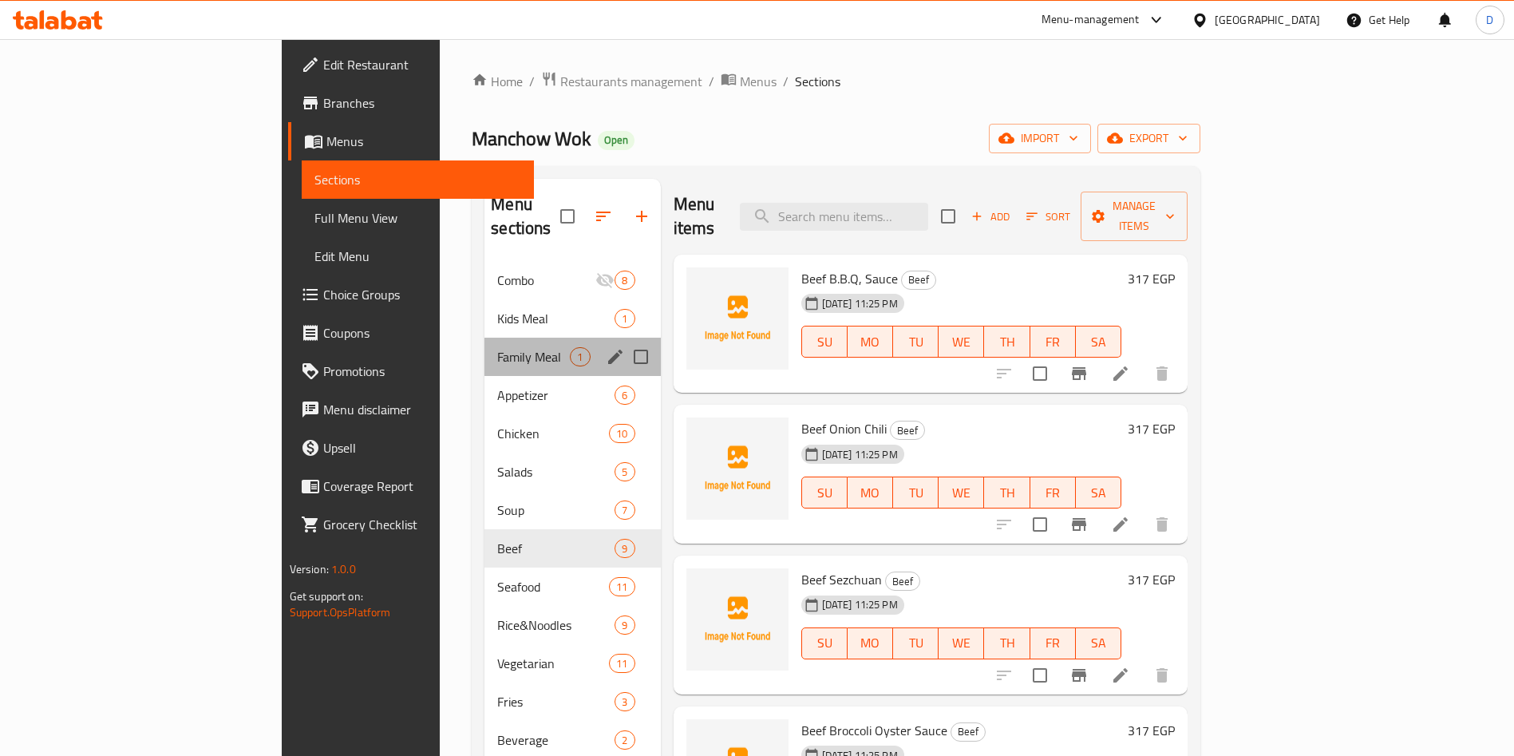
click at [484, 338] on div "Family Meal 1" at bounding box center [572, 357] width 176 height 38
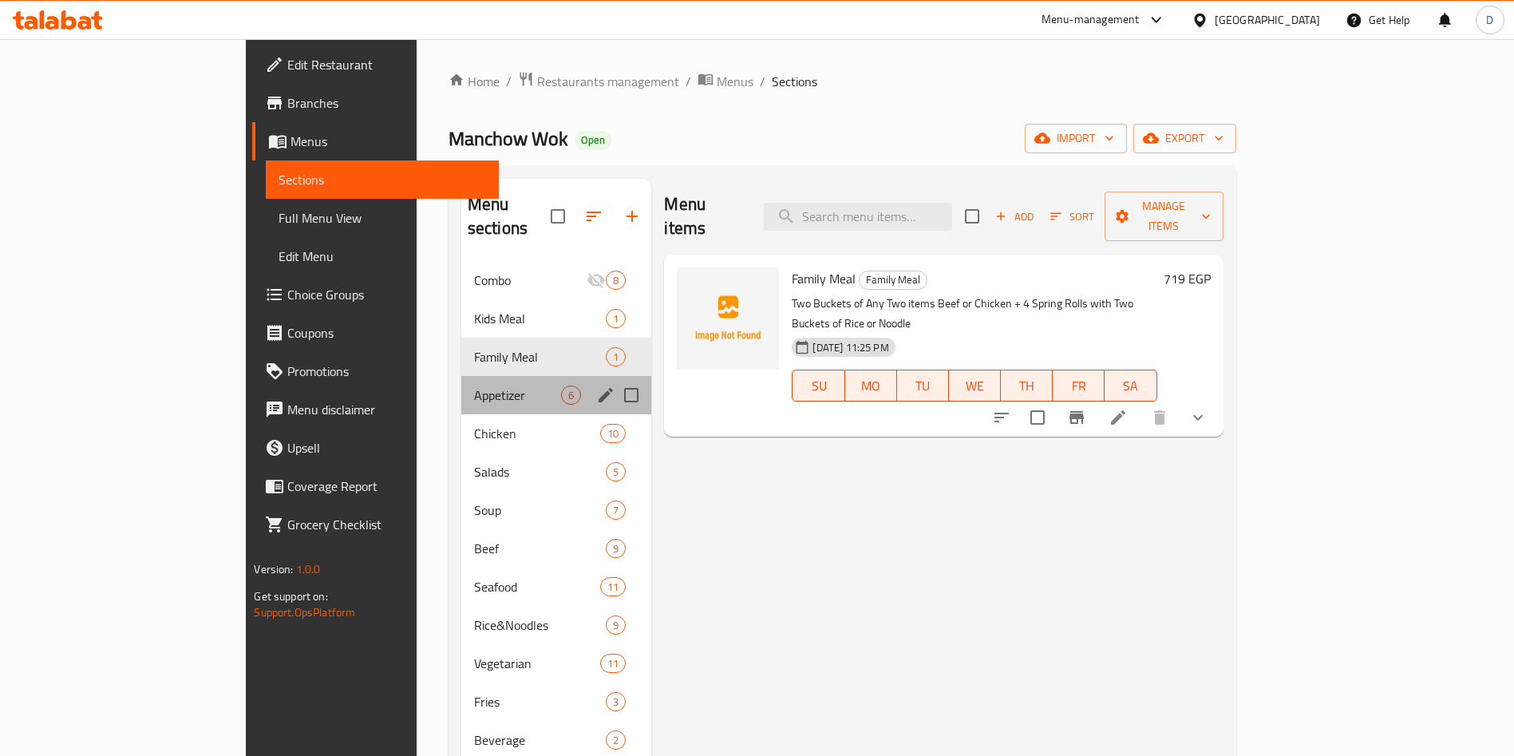
click at [461, 376] on div "Appetizer 6" at bounding box center [556, 395] width 191 height 38
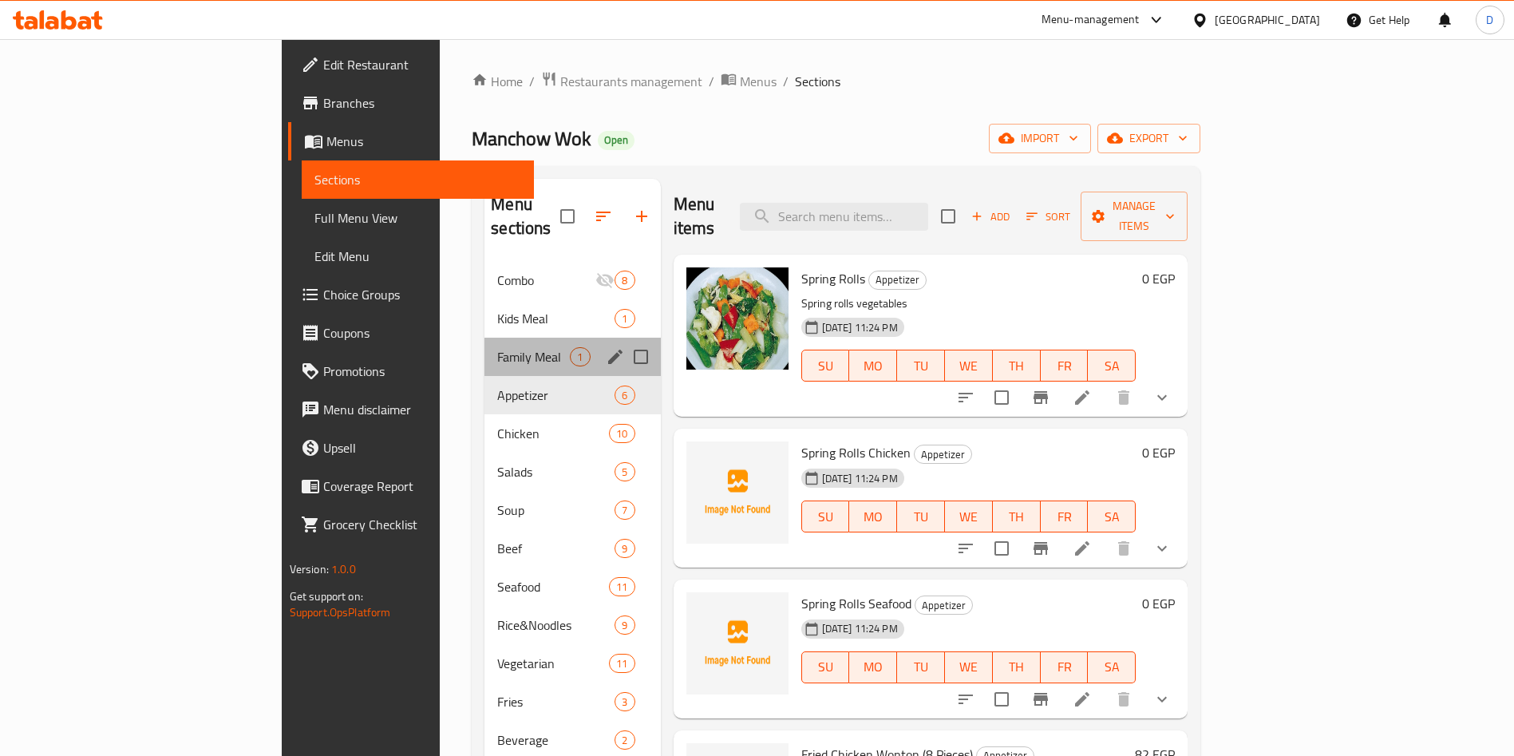
click at [484, 338] on div "Family Meal 1" at bounding box center [572, 357] width 176 height 38
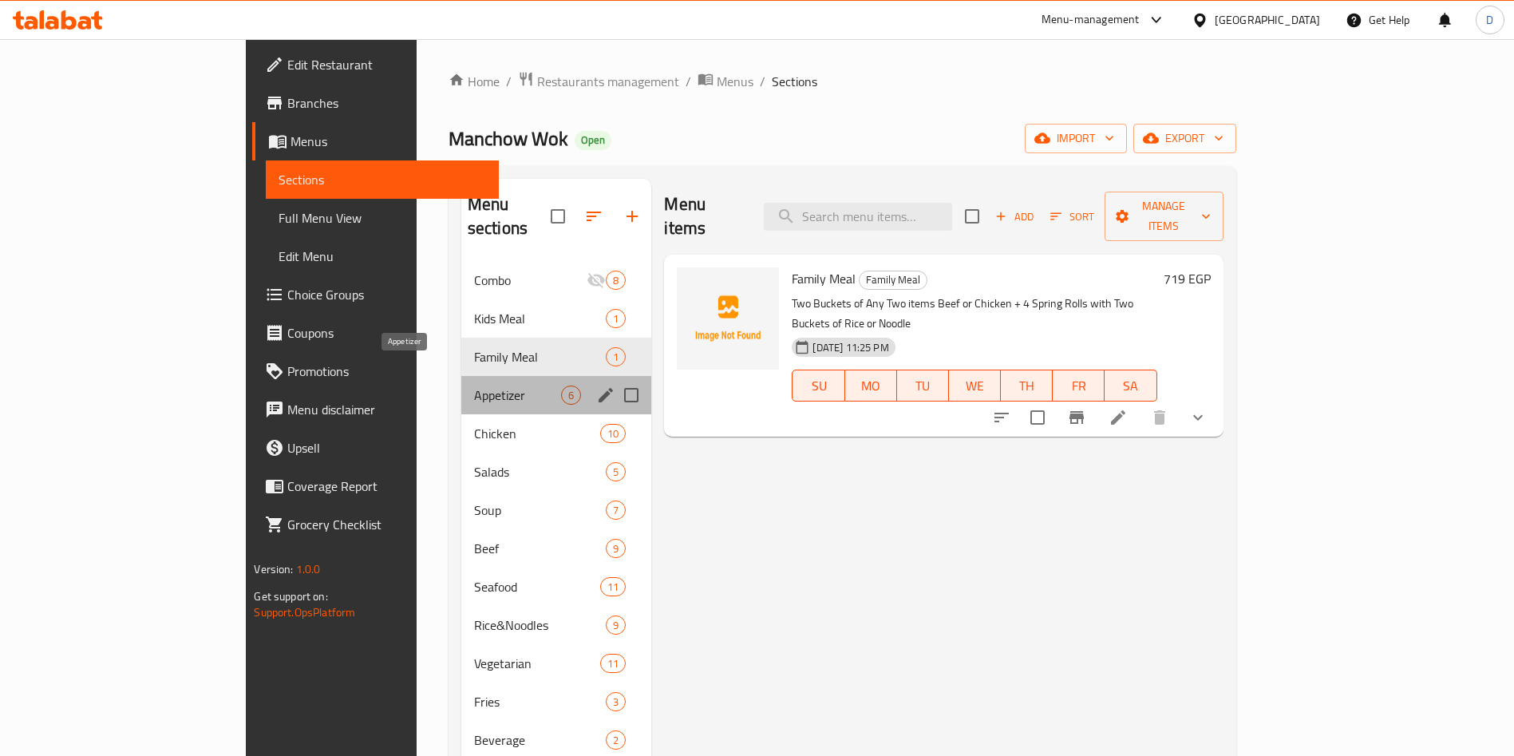
click at [474, 385] on span "Appetizer" at bounding box center [518, 394] width 88 height 19
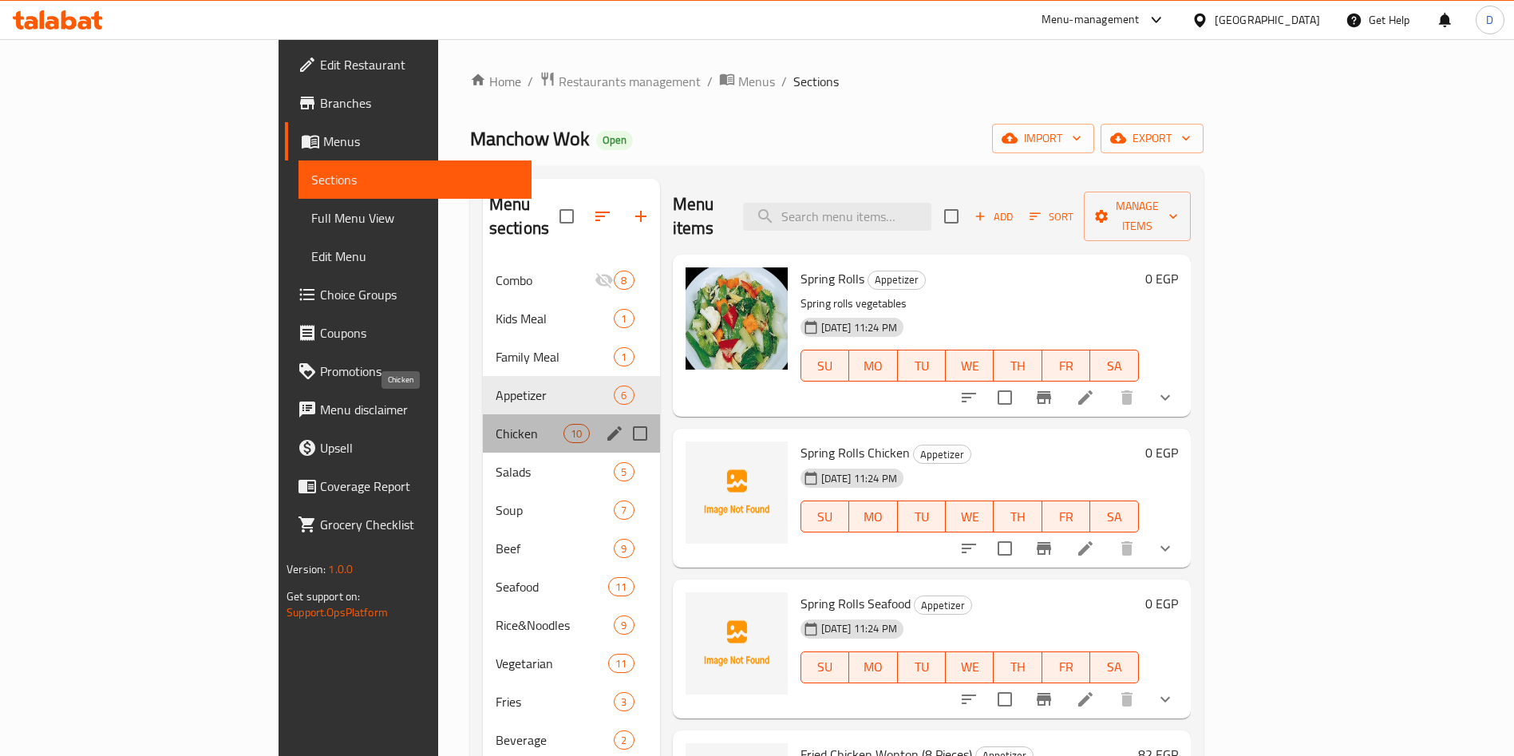
click at [496, 424] on span "Chicken" at bounding box center [530, 433] width 68 height 19
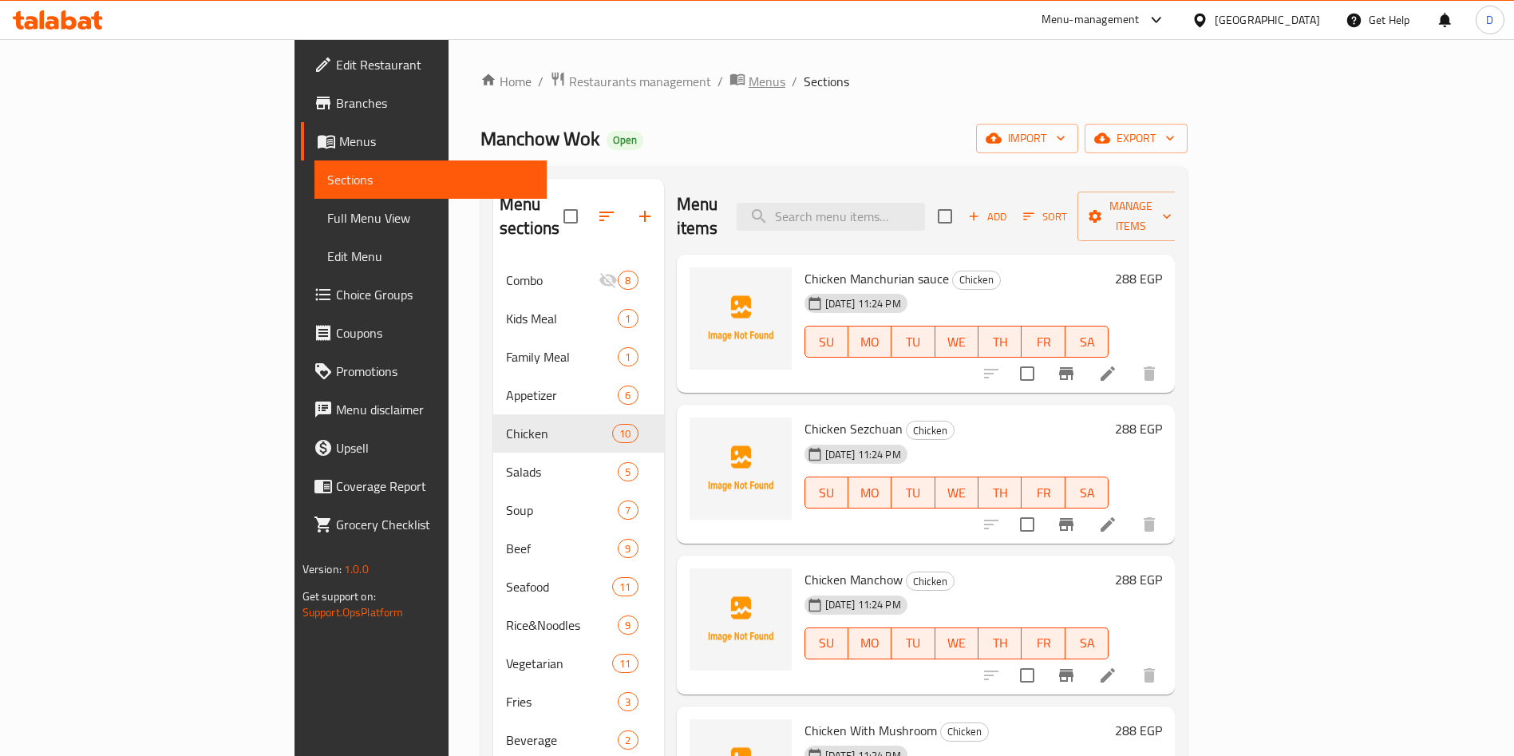
click at [749, 82] on span "Menus" at bounding box center [767, 81] width 37 height 19
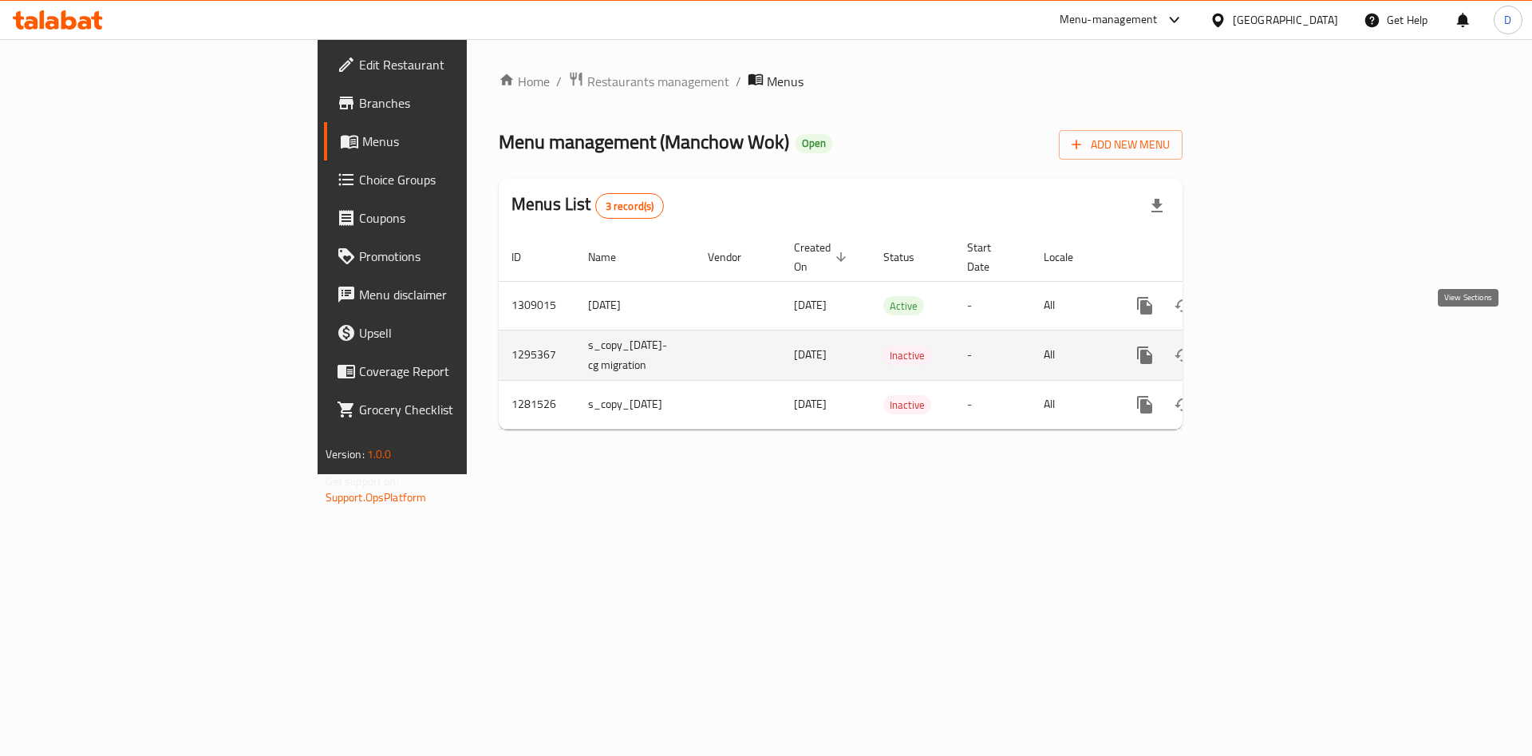
click at [1279, 344] on link "enhanced table" at bounding box center [1260, 355] width 38 height 38
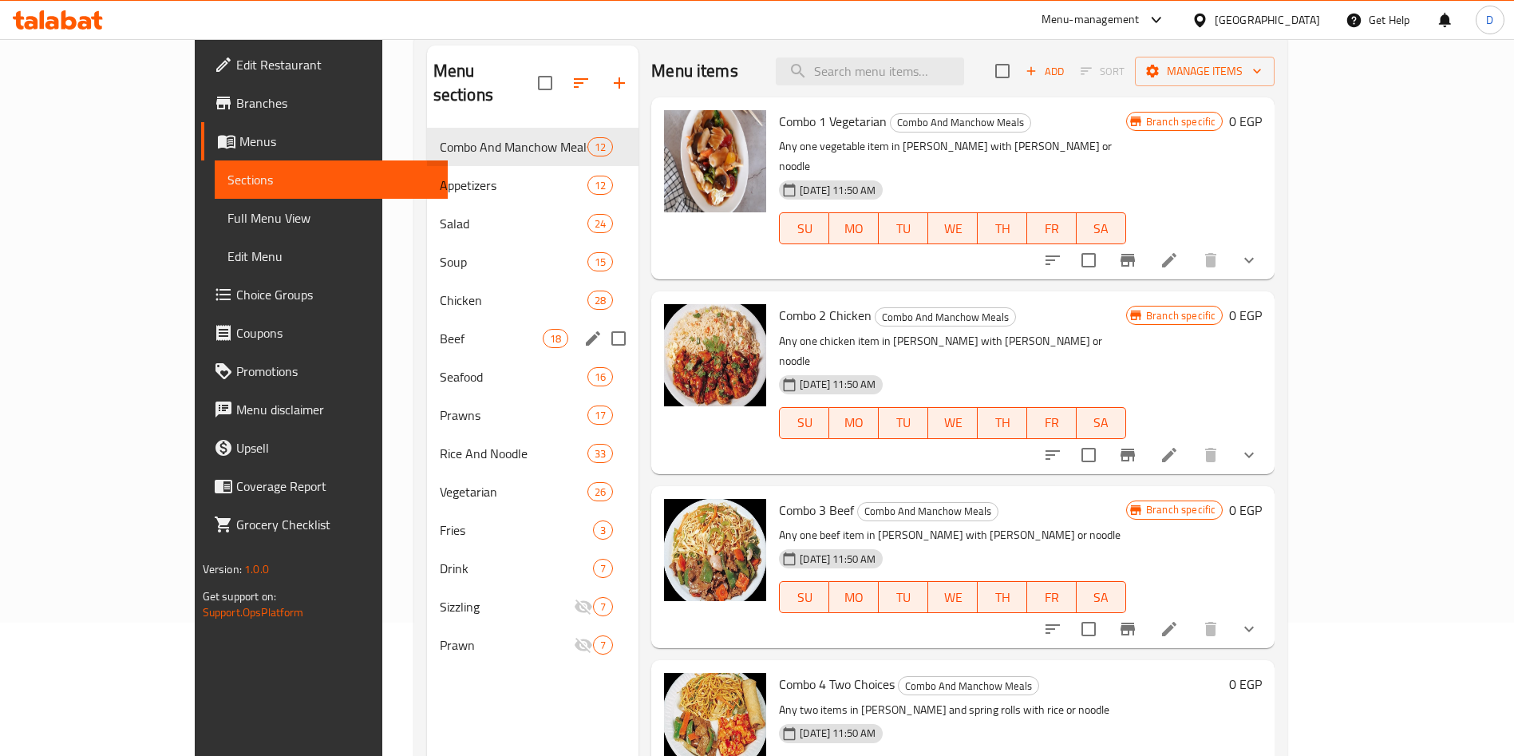
scroll to position [140, 0]
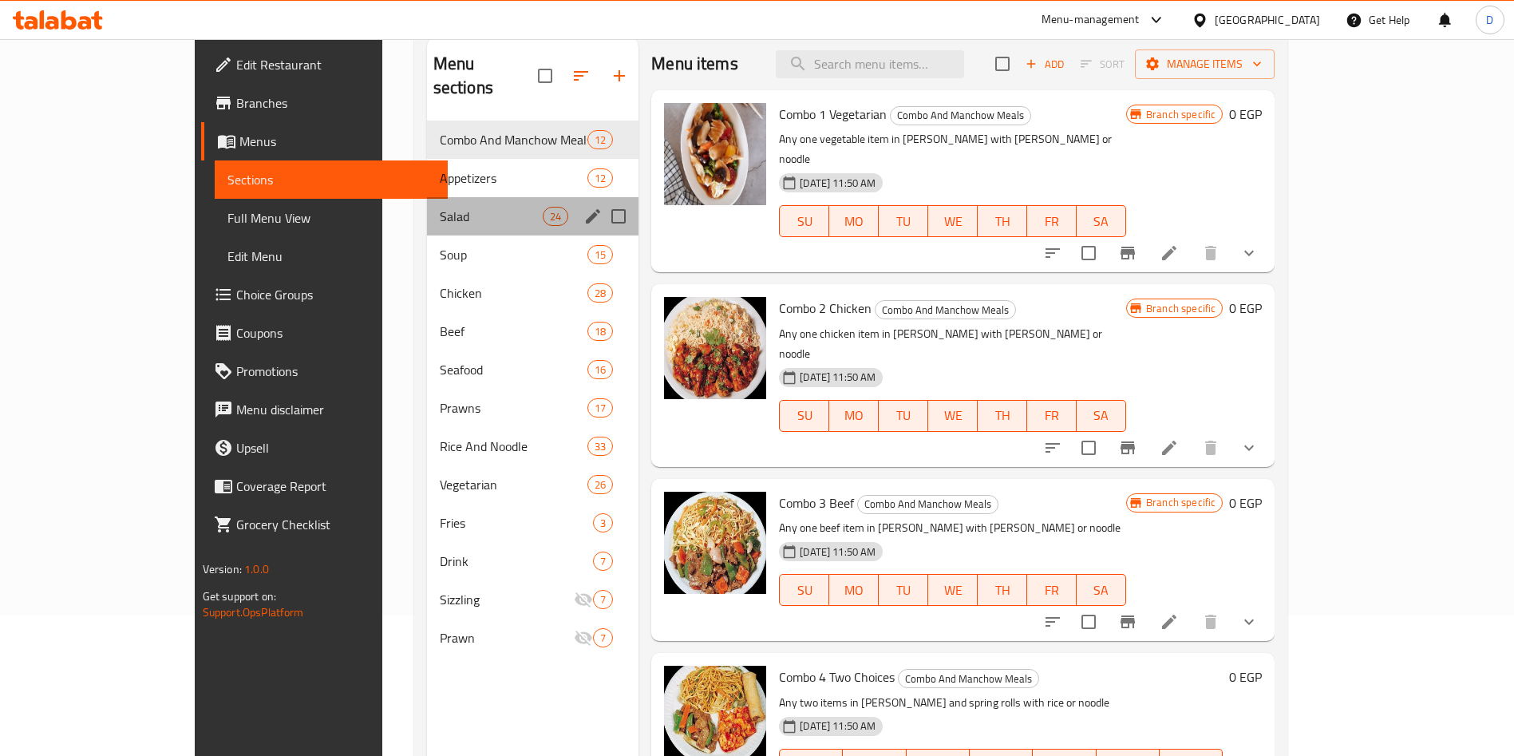
click at [457, 197] on div "Salad 24" at bounding box center [533, 216] width 212 height 38
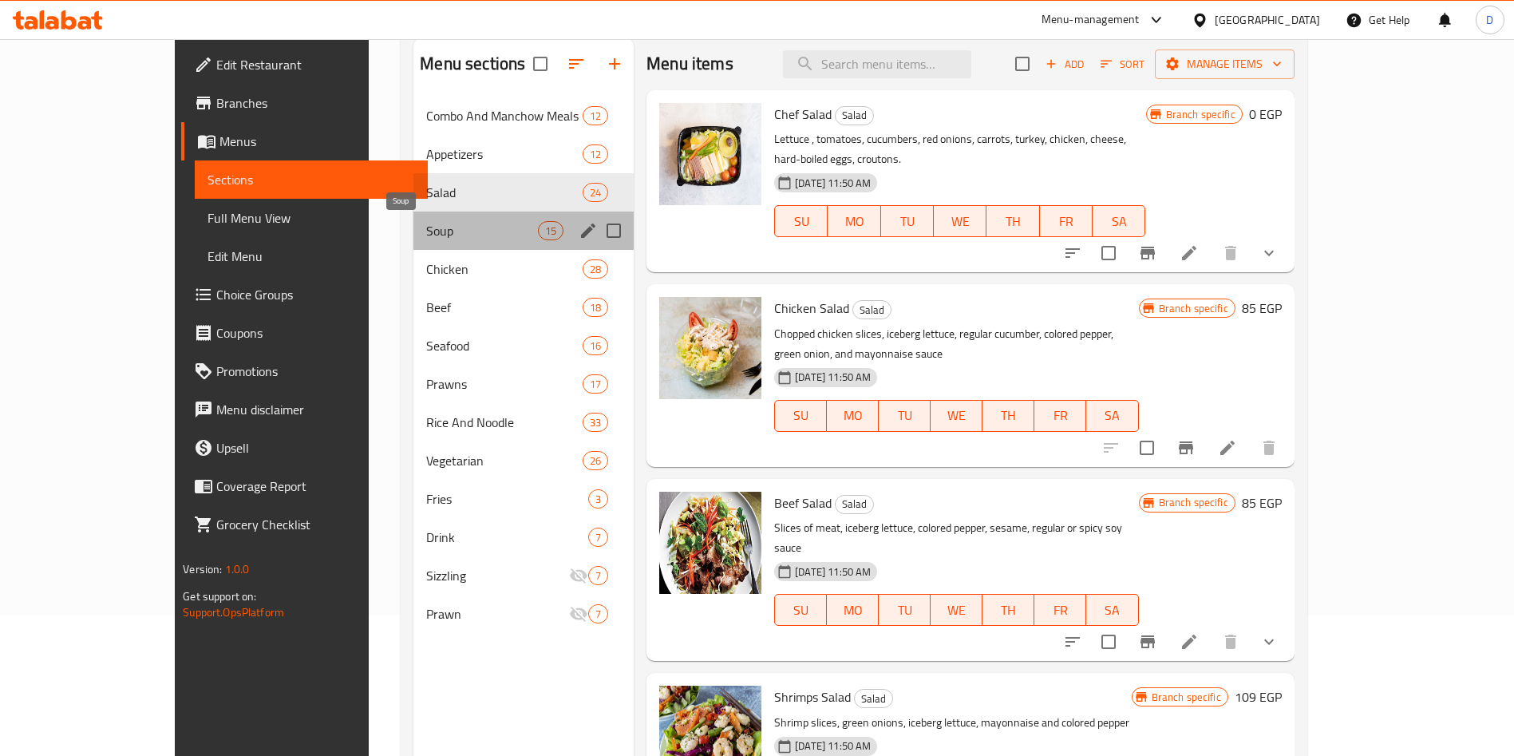
click at [430, 238] on span "Soup" at bounding box center [482, 230] width 112 height 19
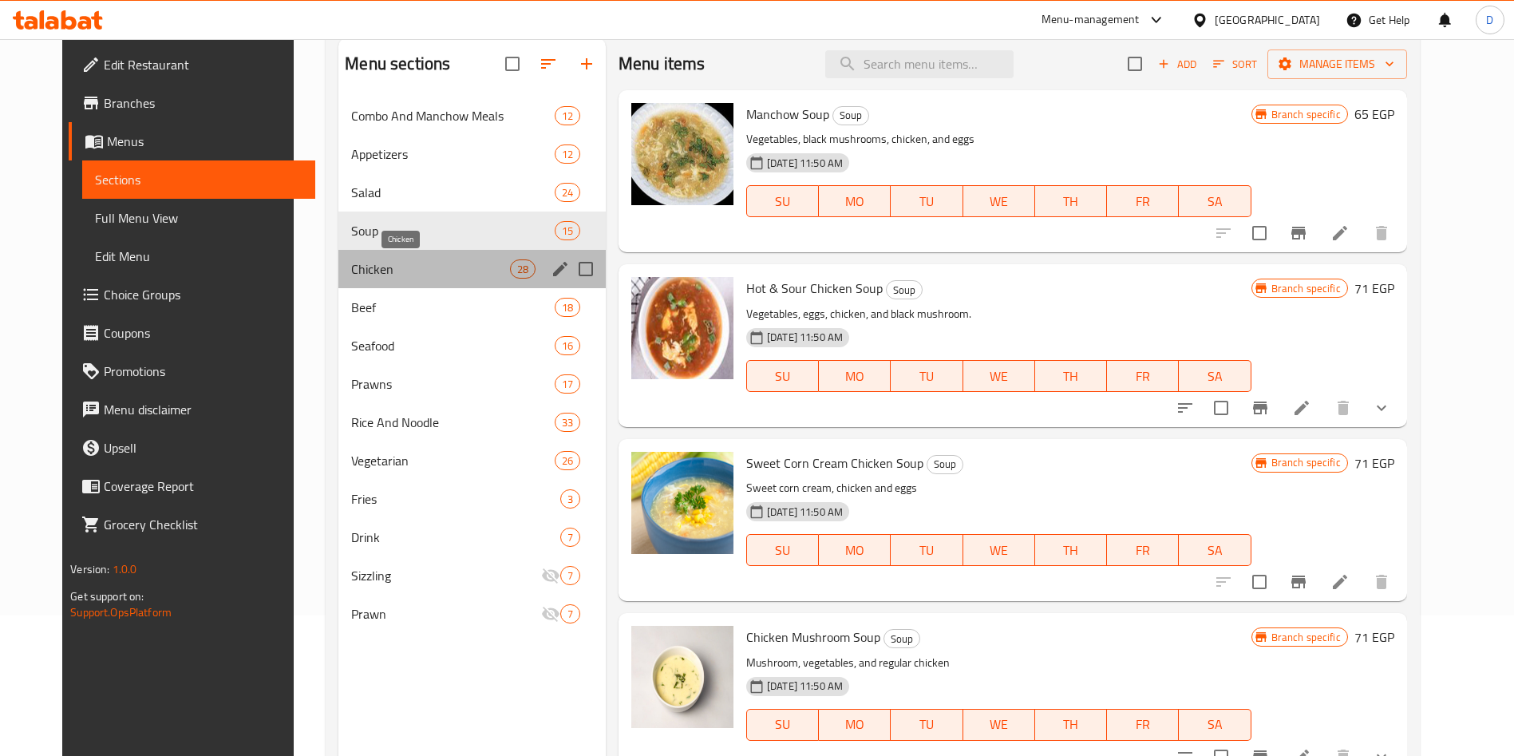
click at [426, 267] on span "Chicken" at bounding box center [430, 268] width 158 height 19
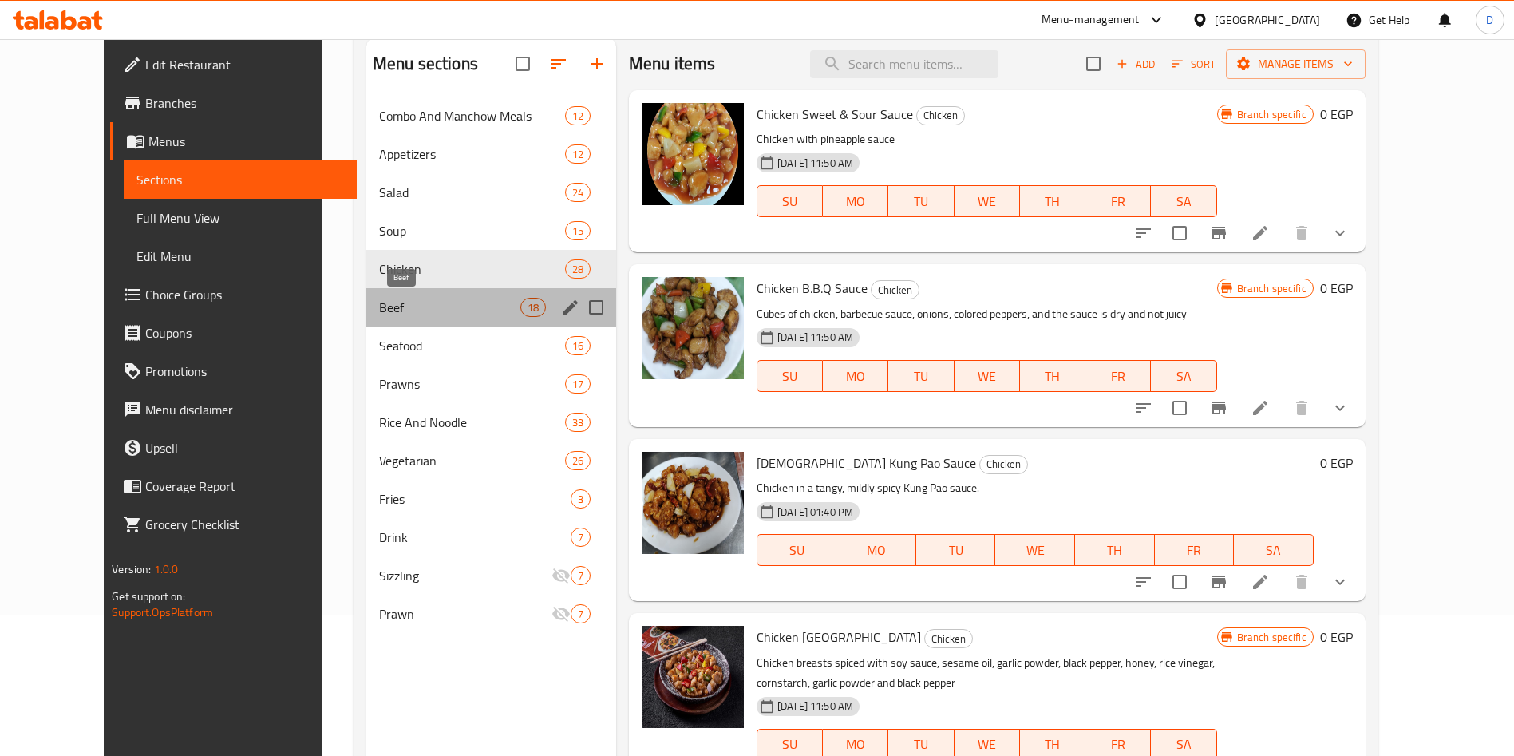
click at [405, 316] on span "Beef" at bounding box center [449, 307] width 141 height 19
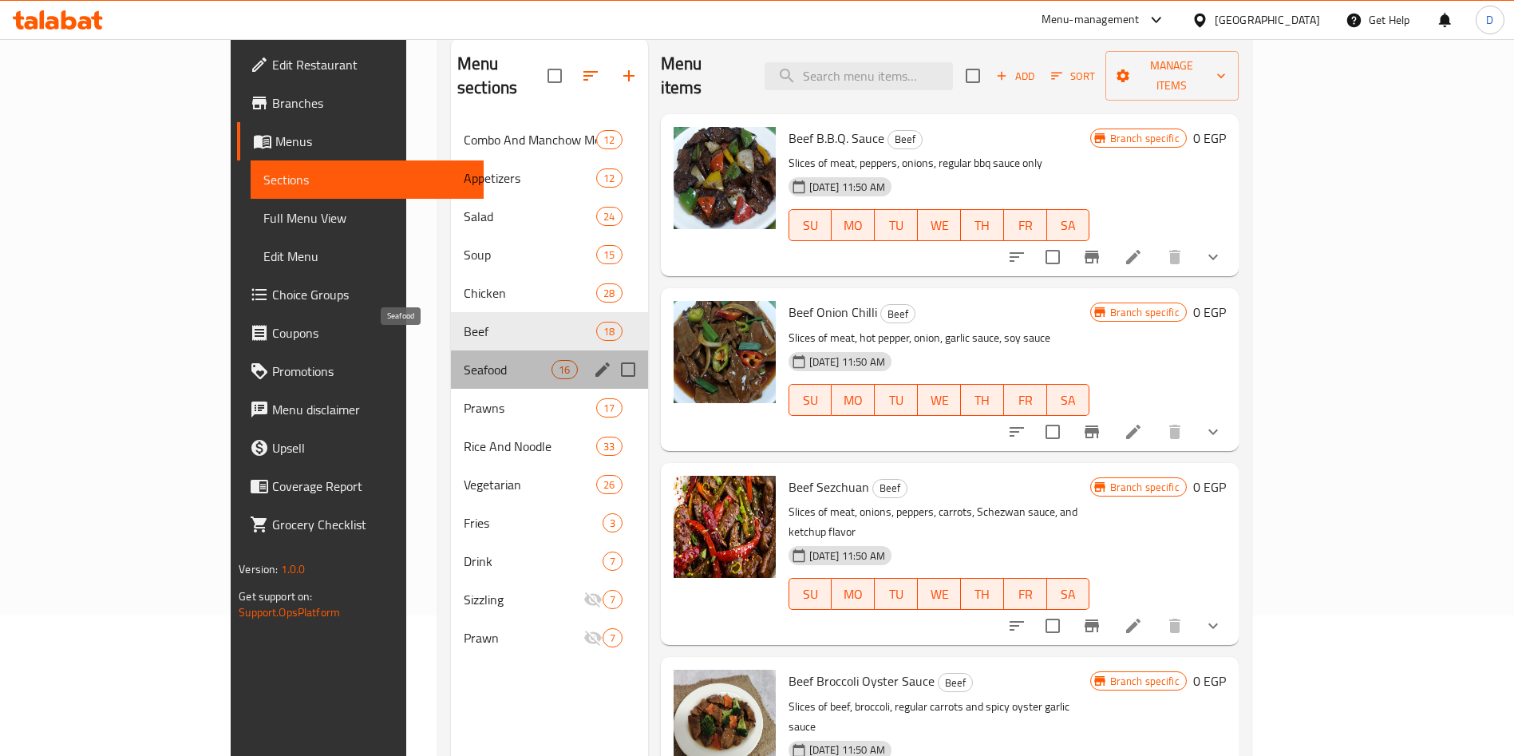
click at [464, 360] on span "Seafood" at bounding box center [508, 369] width 88 height 19
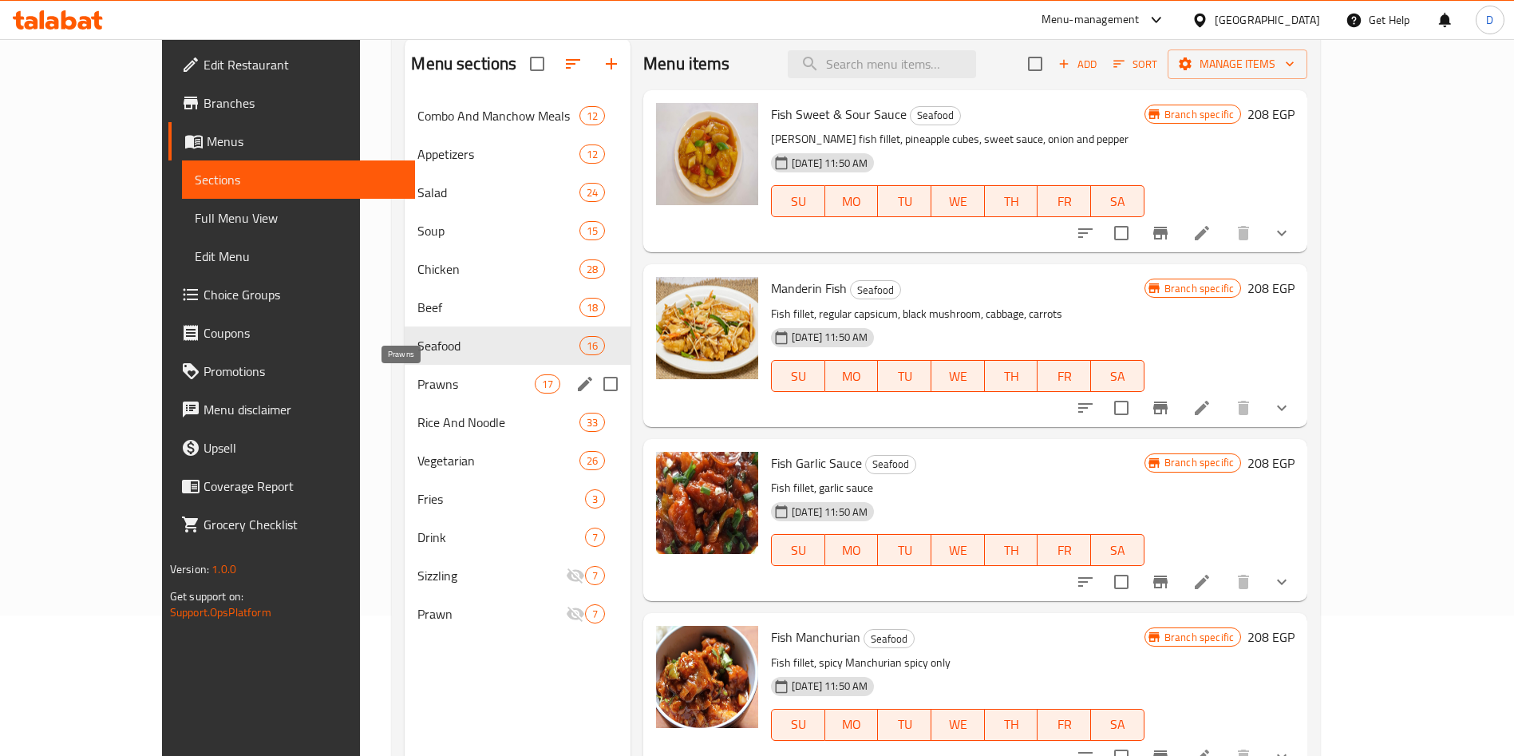
click at [417, 379] on span "Prawns" at bounding box center [475, 383] width 117 height 19
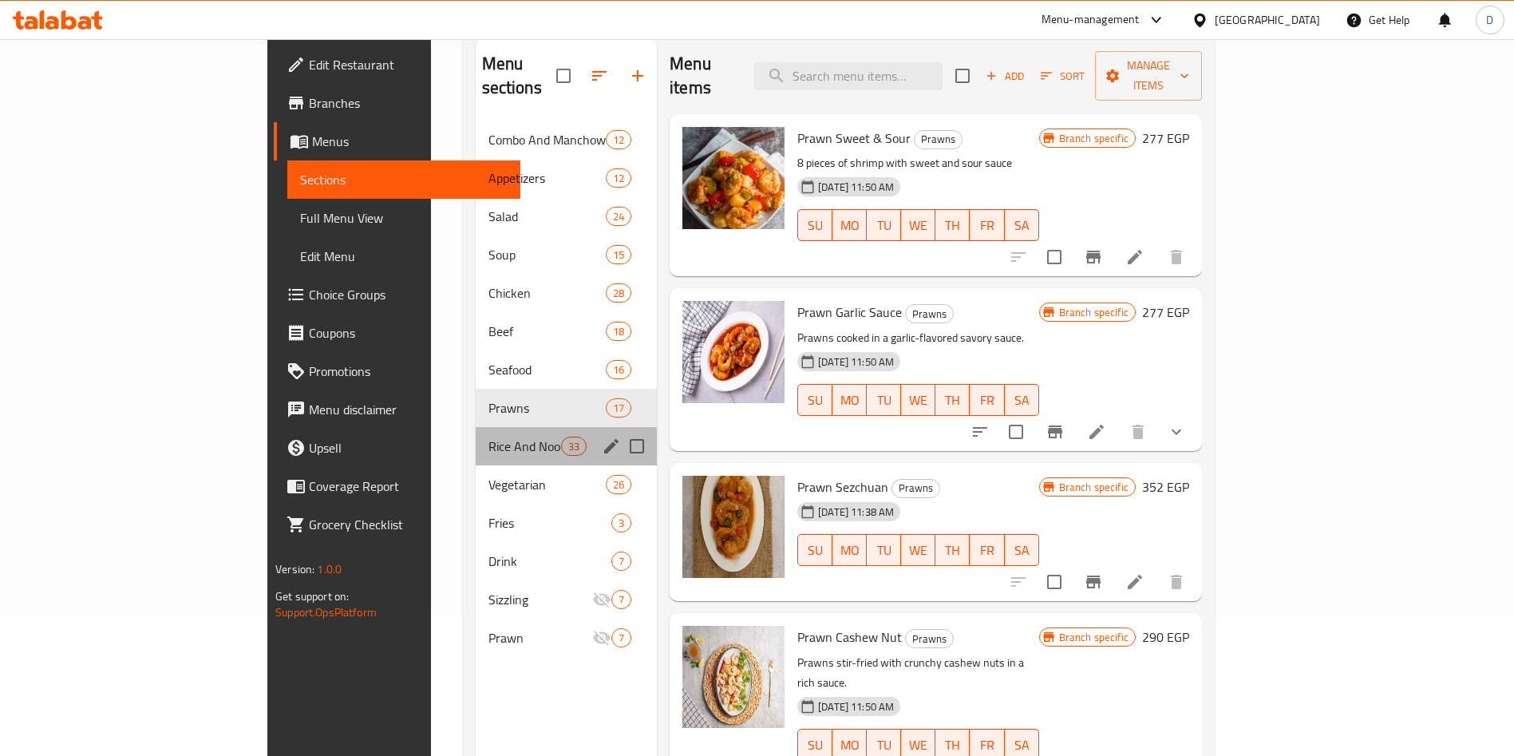
click at [476, 427] on div "Rice And Noodle 33" at bounding box center [567, 446] width 182 height 38
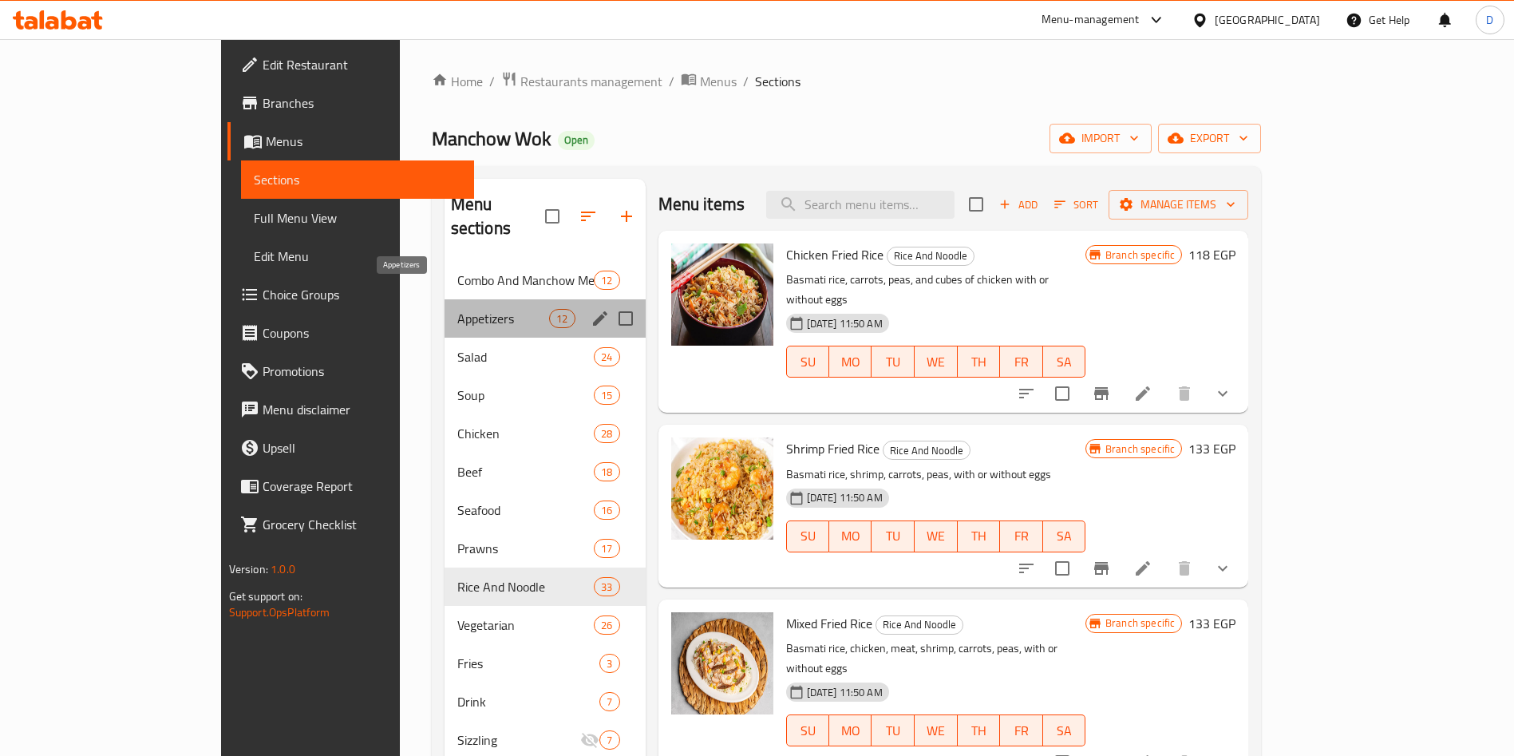
click at [457, 309] on span "Appetizers" at bounding box center [503, 318] width 93 height 19
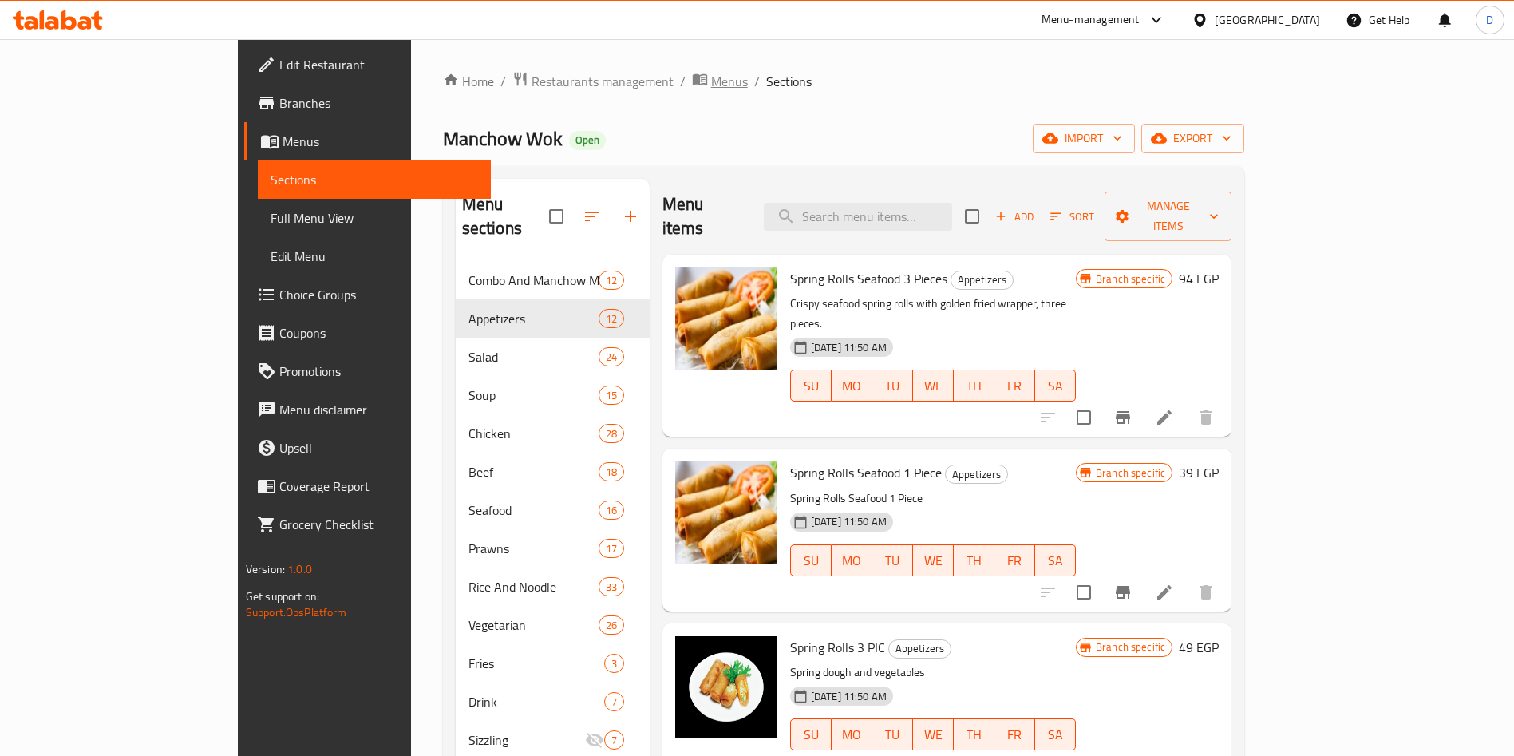
click at [711, 75] on span "Menus" at bounding box center [729, 81] width 37 height 19
